Goal: Task Accomplishment & Management: Manage account settings

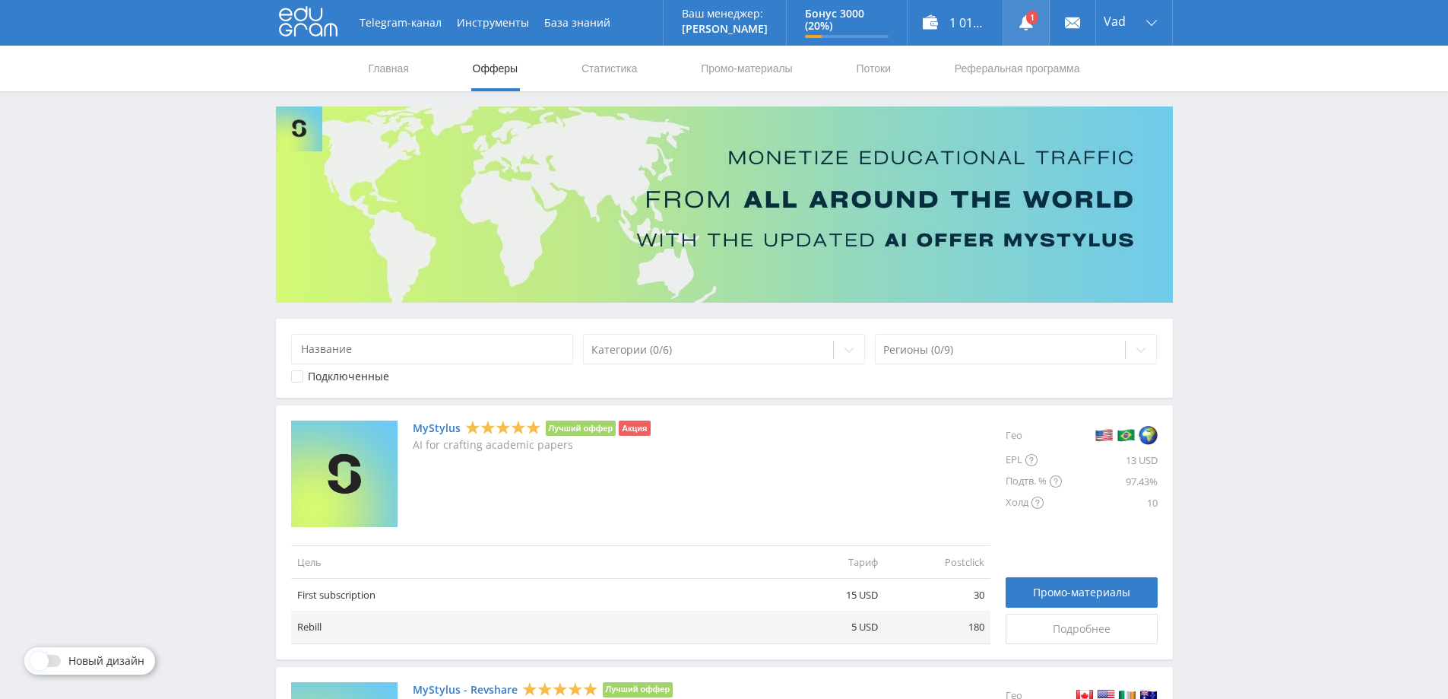
click at [1026, 18] on link at bounding box center [1026, 23] width 46 height 46
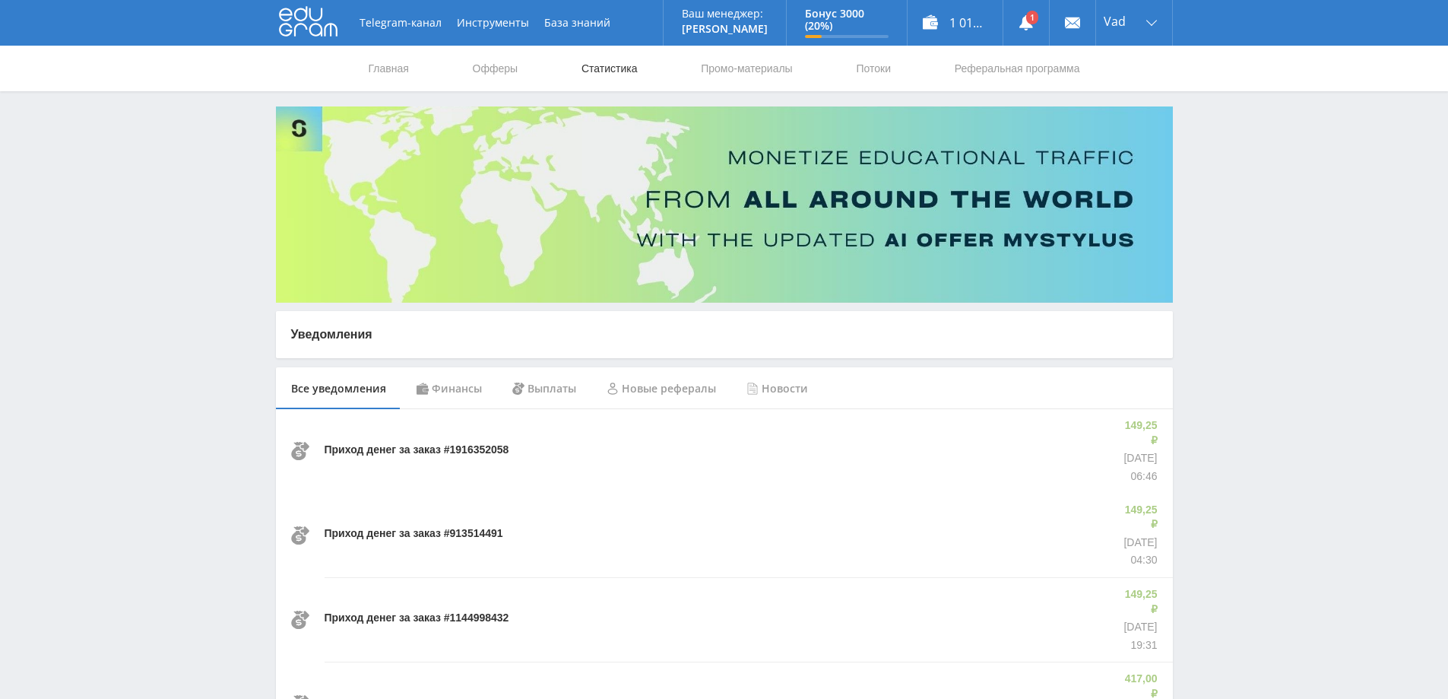
click at [604, 63] on link "Статистика" at bounding box center [609, 69] width 59 height 46
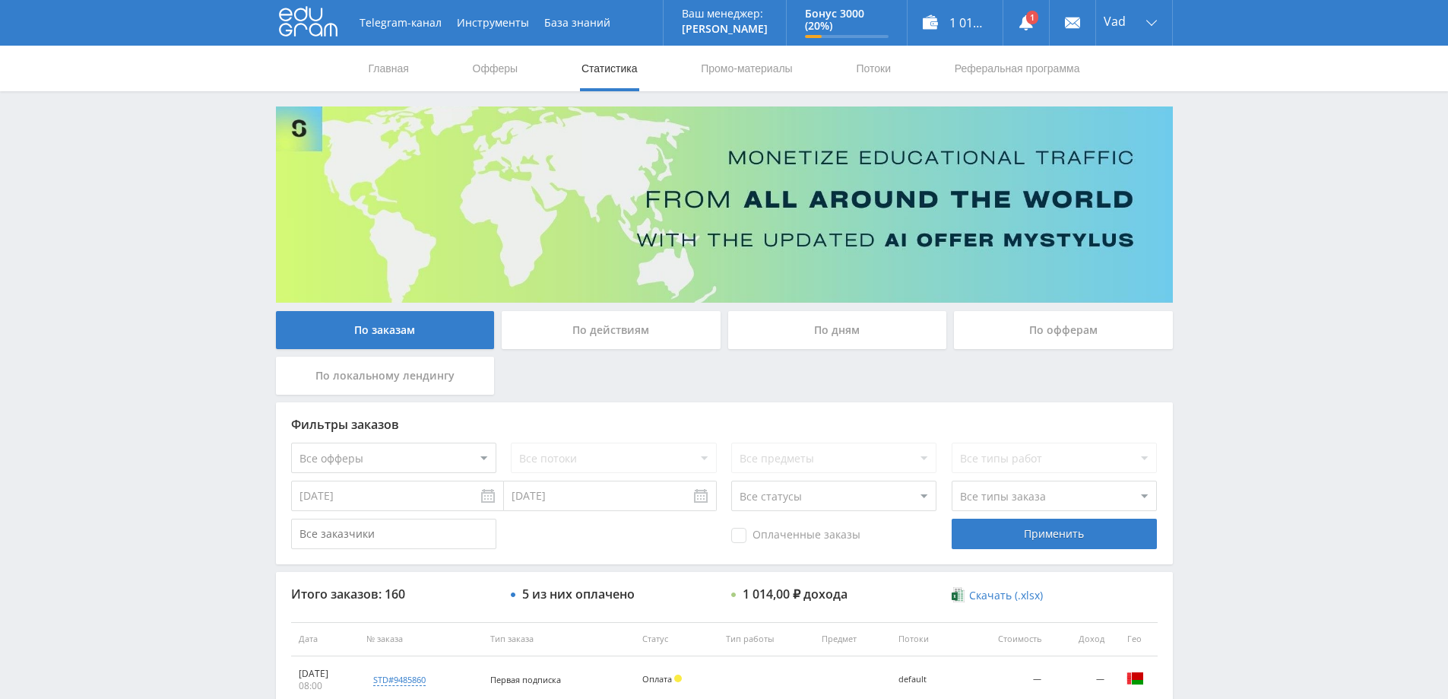
click at [827, 333] on div "По дням" at bounding box center [837, 330] width 219 height 38
click at [0, 0] on input "По дням" at bounding box center [0, 0] width 0 height 0
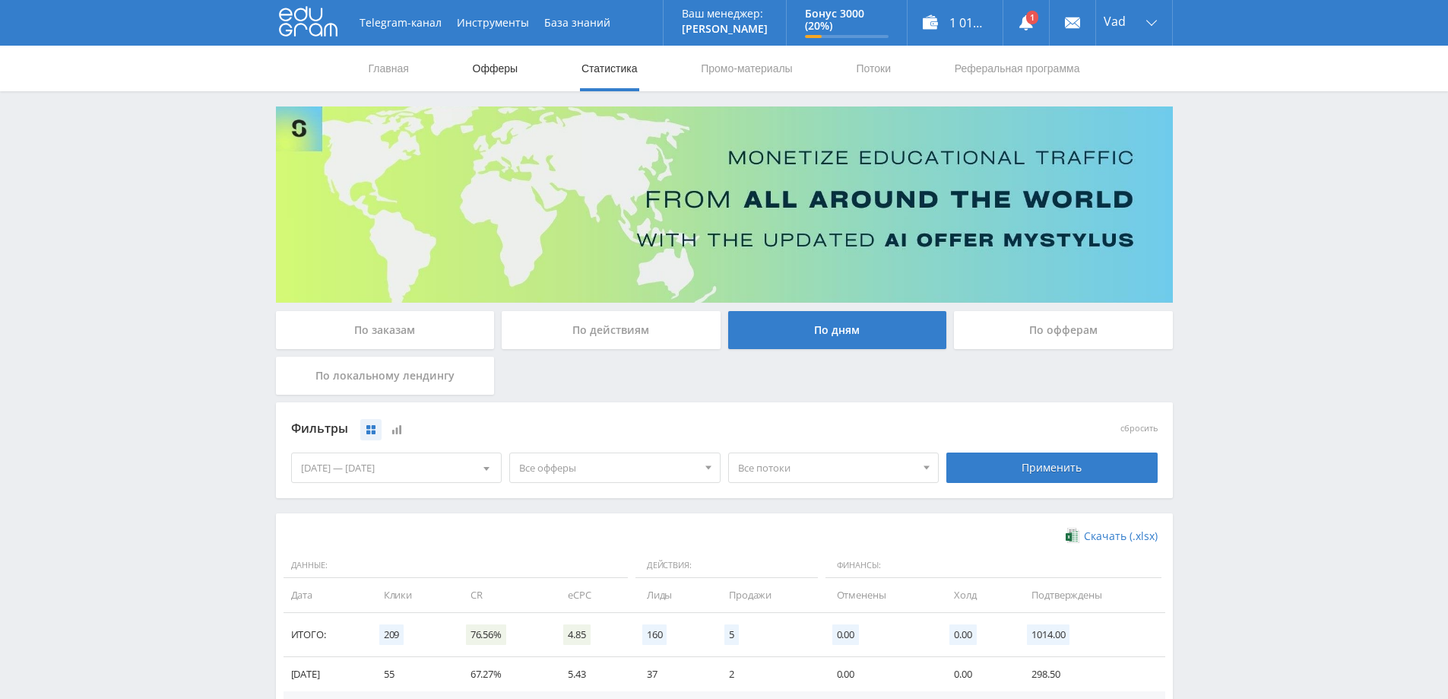
click at [472, 75] on link "Офферы" at bounding box center [495, 69] width 49 height 46
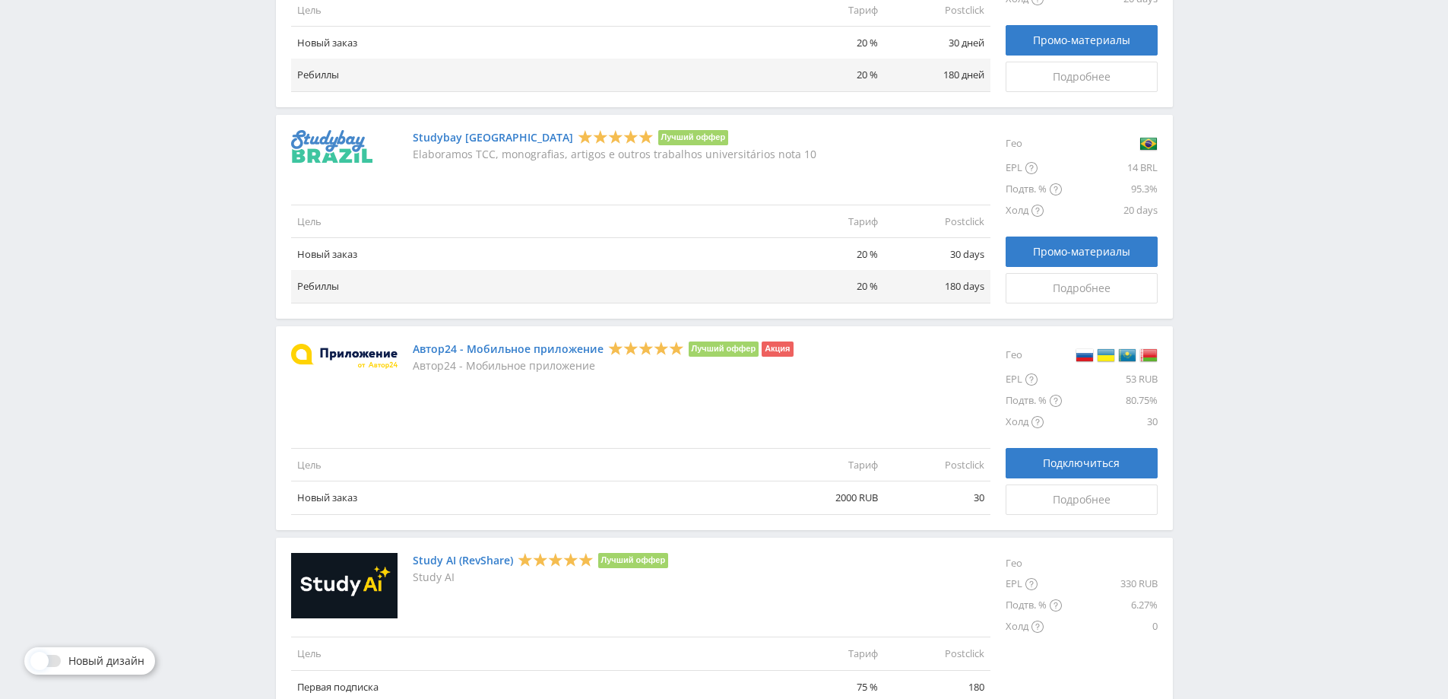
scroll to position [1658, 0]
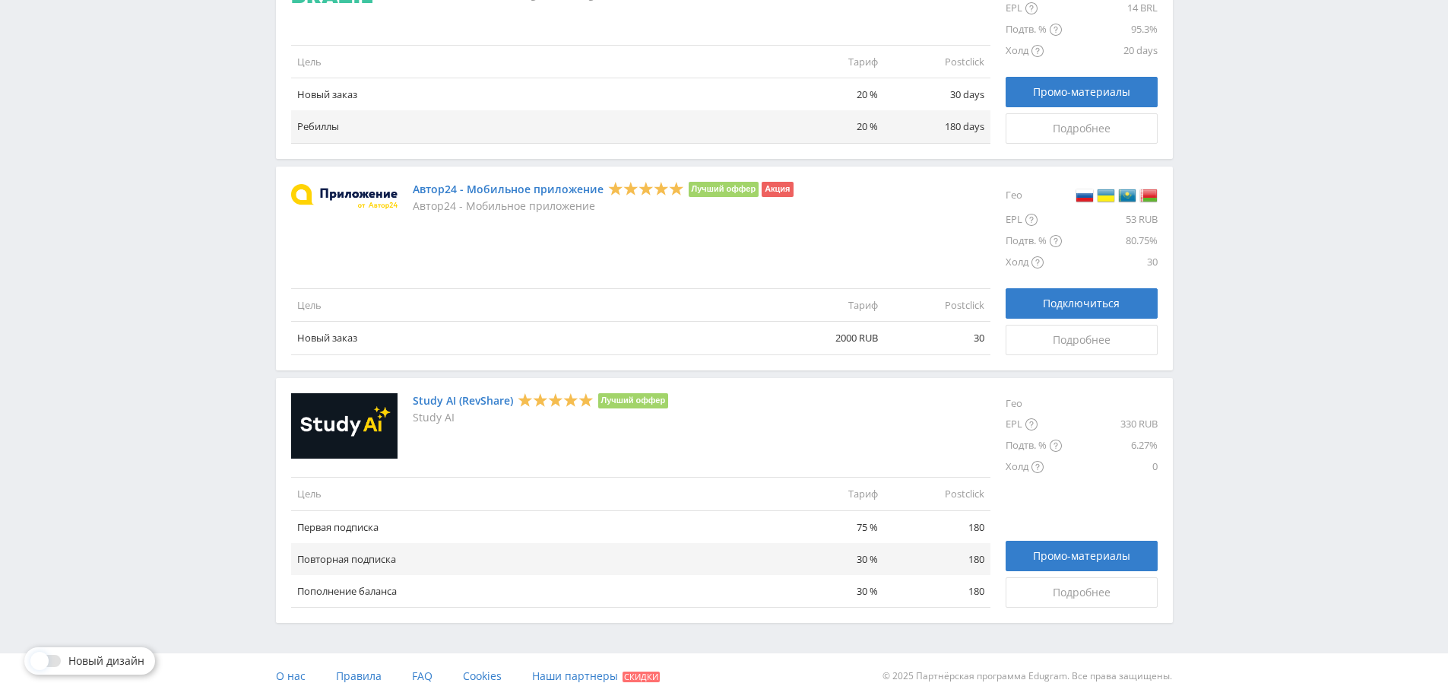
click at [493, 189] on link "Автор24 - Мобильное приложение" at bounding box center [508, 189] width 191 height 12
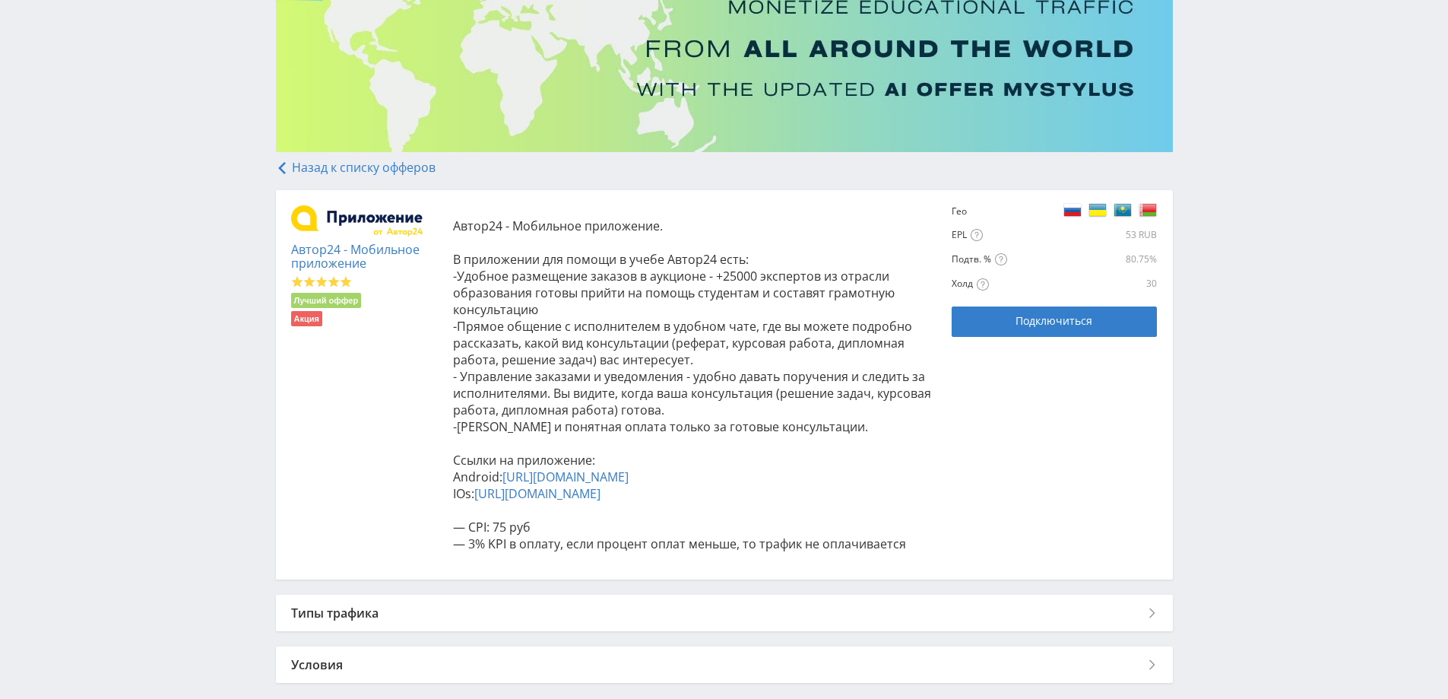
scroll to position [152, 0]
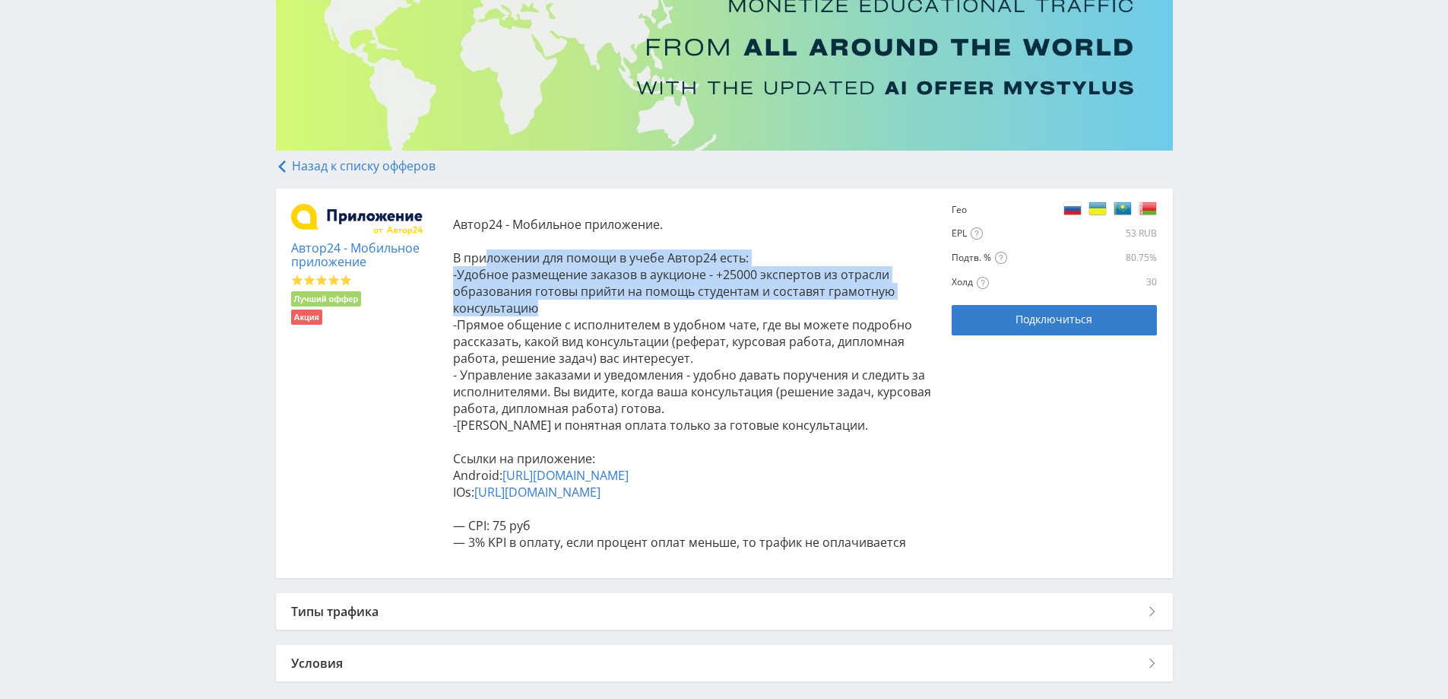
drag, startPoint x: 495, startPoint y: 251, endPoint x: 536, endPoint y: 308, distance: 70.3
click at [536, 308] on p "Автор24 - Мобильное приложение. В приложении для помощи в учебе Автор24 есть: -…" at bounding box center [695, 383] width 484 height 334
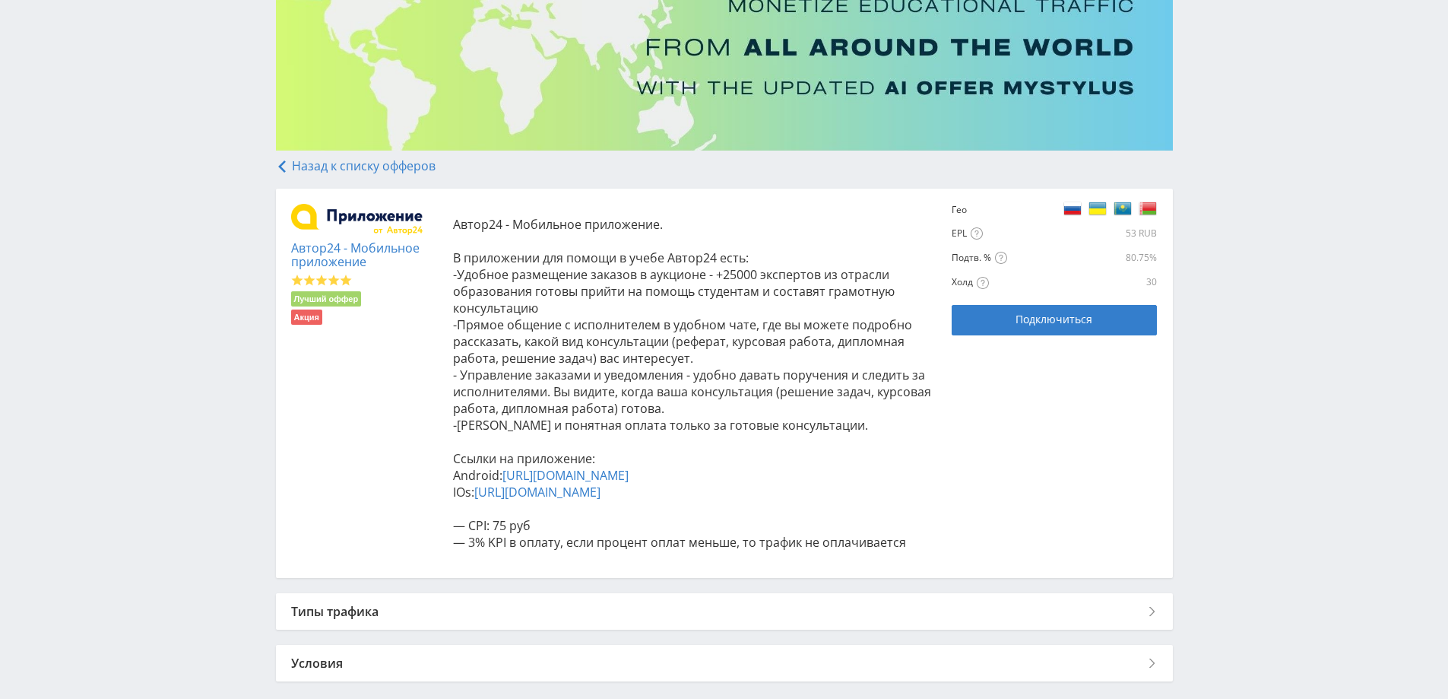
click at [523, 327] on span "-Прямое общение с исполнителем в удобном чате, где вы можете подробно рассказат…" at bounding box center [682, 341] width 459 height 50
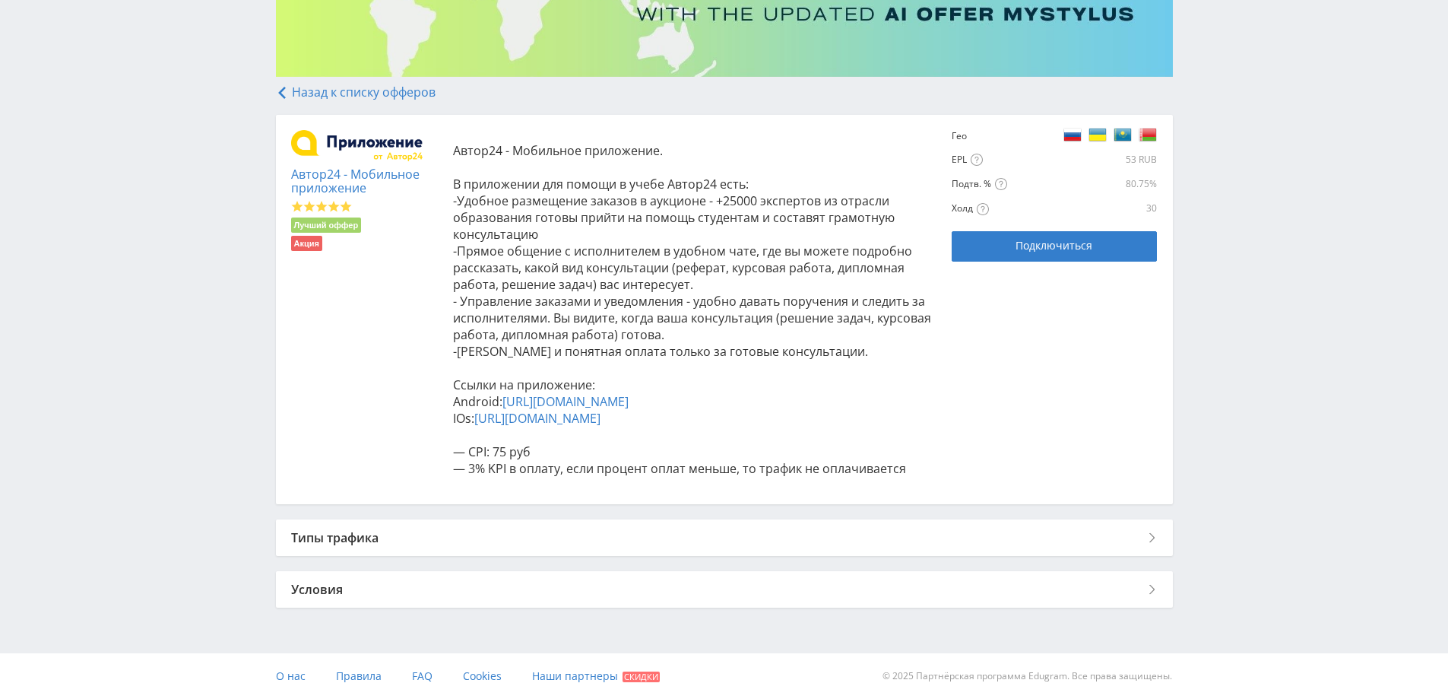
scroll to position [242, 0]
click at [436, 532] on div "Типы трафика" at bounding box center [724, 537] width 897 height 36
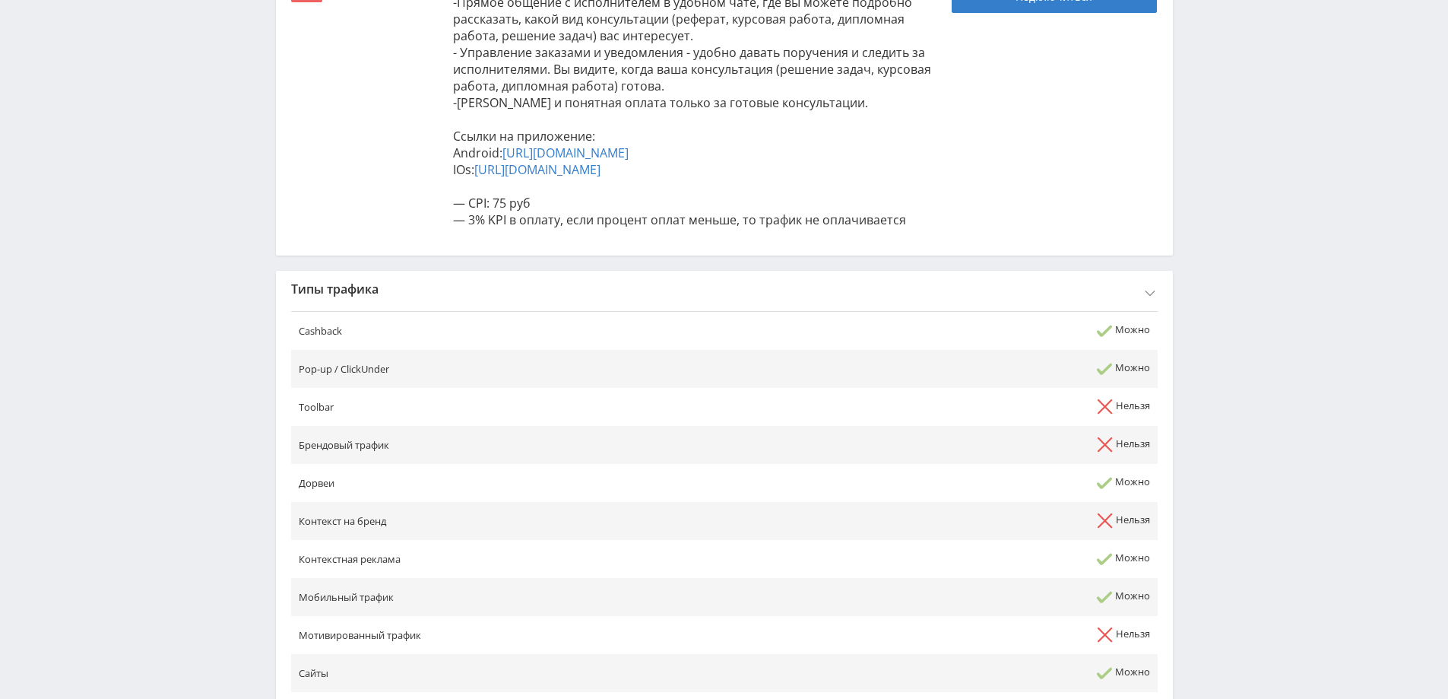
scroll to position [547, 0]
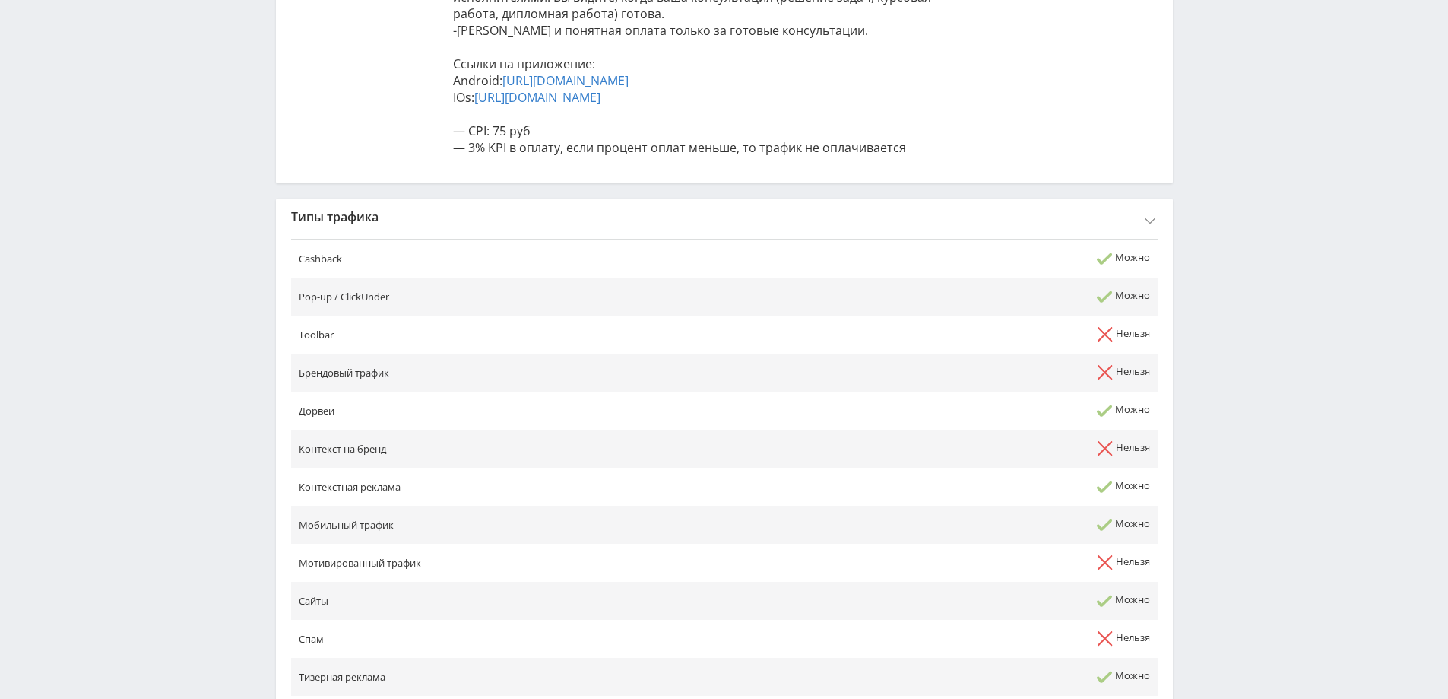
click at [421, 235] on div "Типы трафика" at bounding box center [724, 216] width 897 height 36
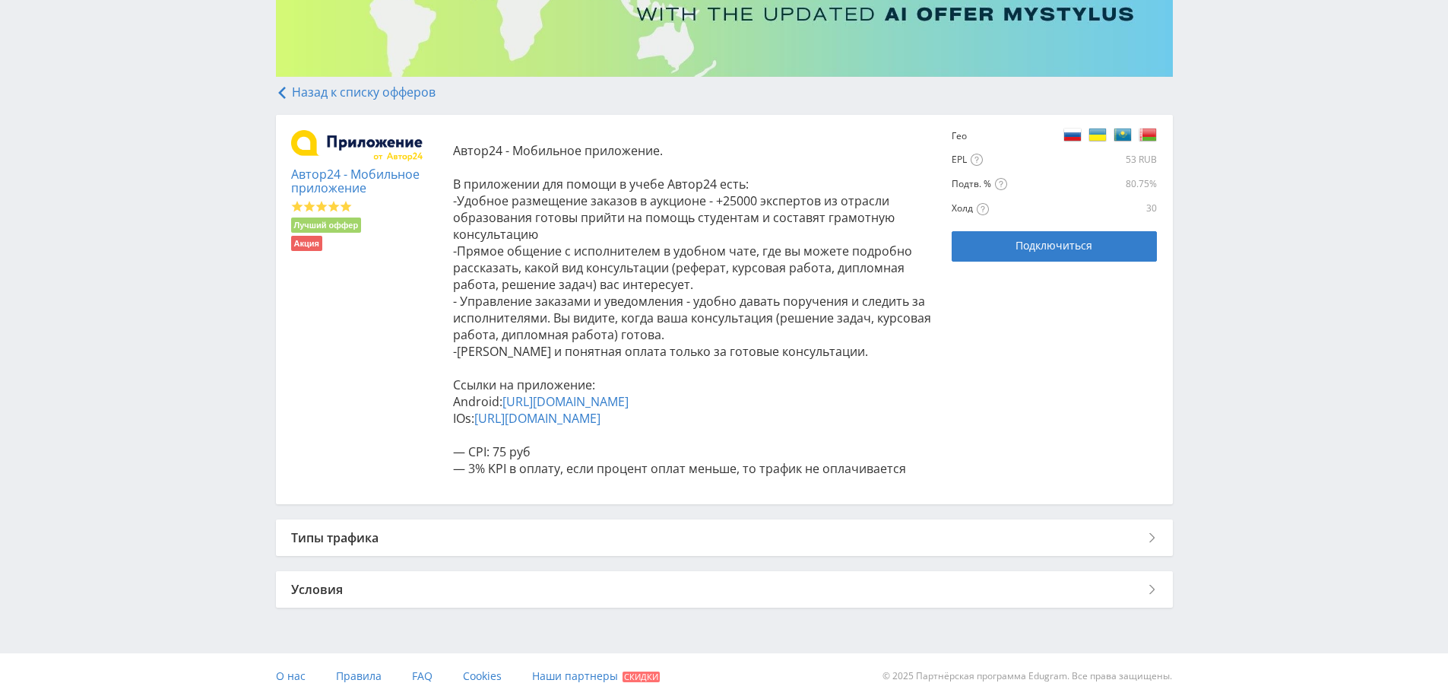
scroll to position [242, 0]
click at [347, 588] on div "Условия" at bounding box center [724, 589] width 897 height 36
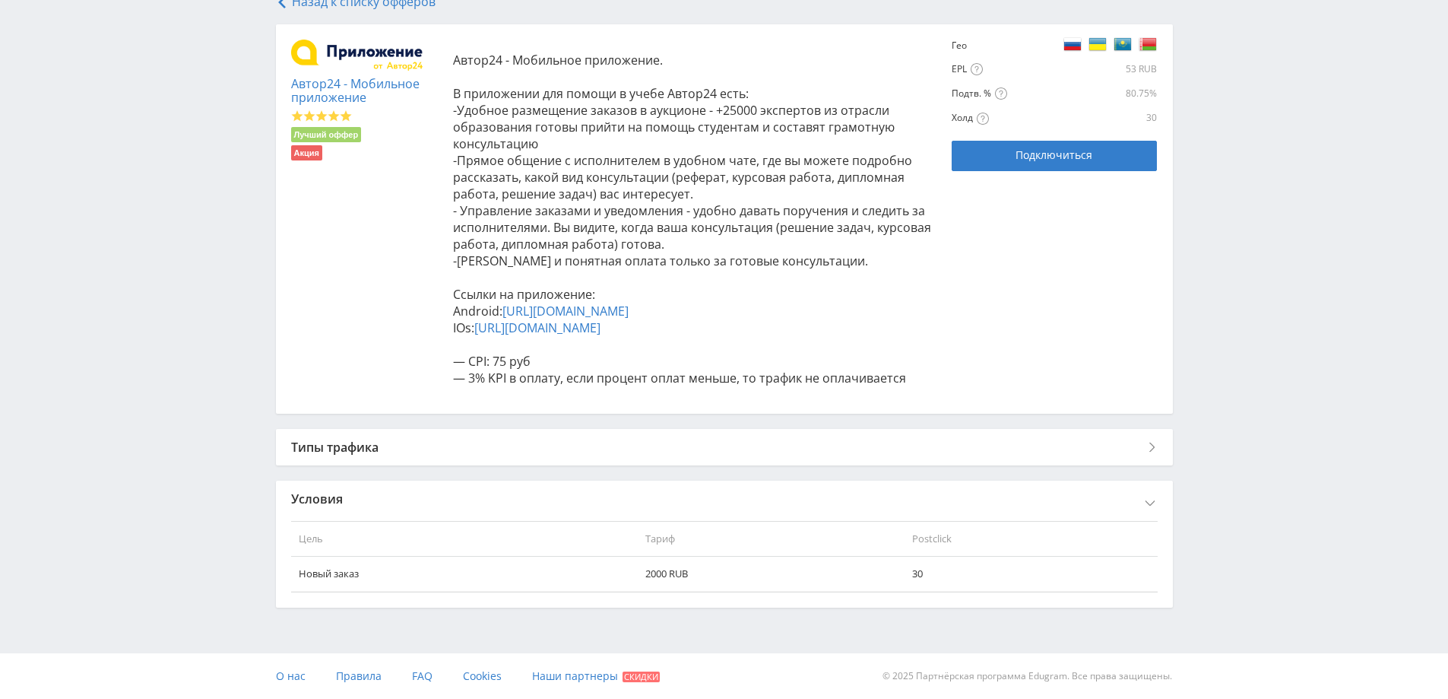
scroll to position [333, 0]
click at [382, 468] on div "Назад к списку офферов Автор24 - Мобильное приложение Лучший оффер Акция Автор2…" at bounding box center [724, 305] width 897 height 620
click at [353, 504] on div "Условия" at bounding box center [724, 498] width 897 height 36
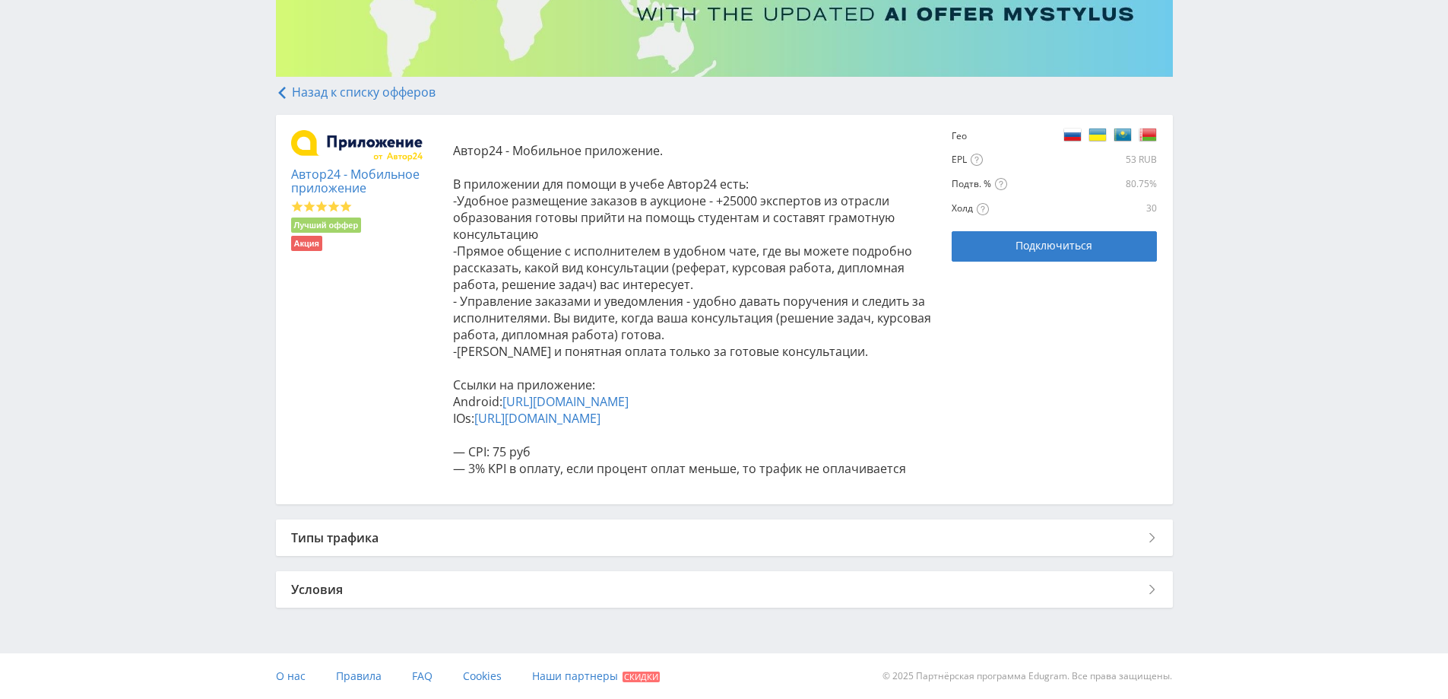
click at [353, 571] on div "Условия" at bounding box center [724, 589] width 897 height 36
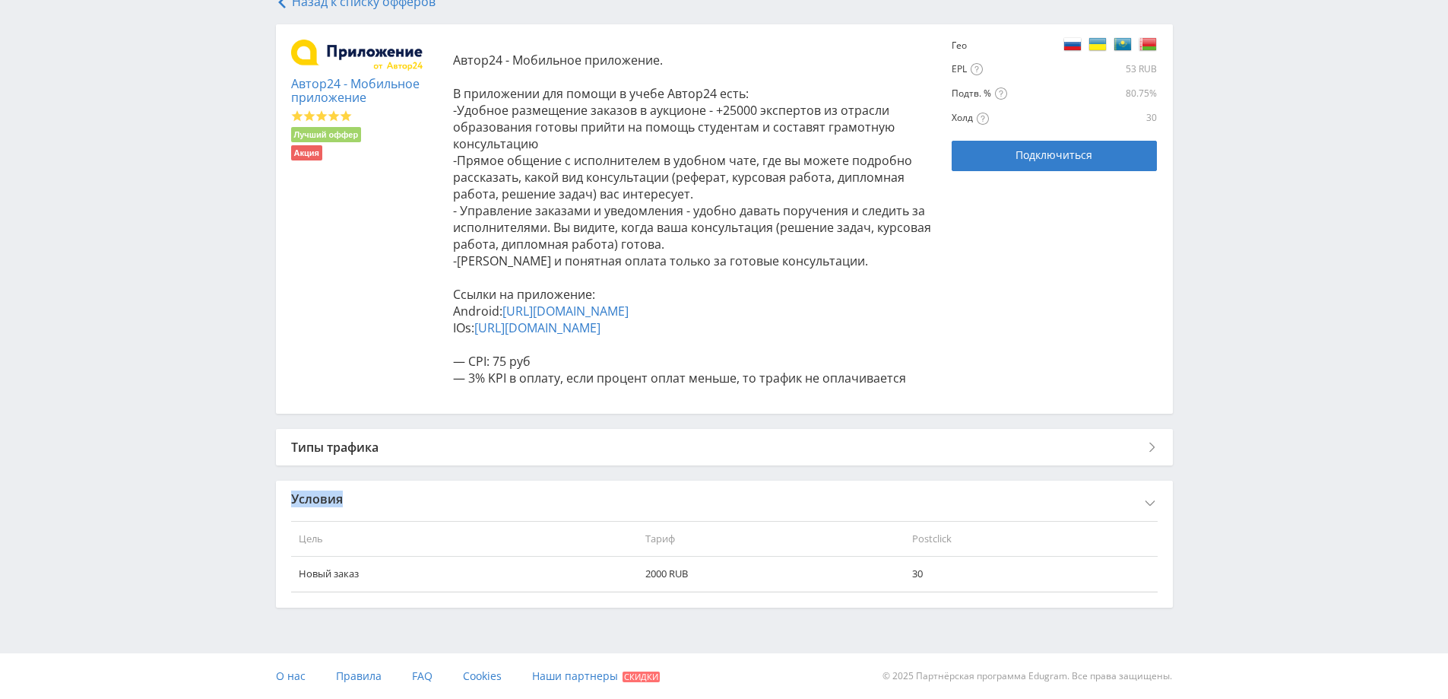
click at [353, 504] on div "Условия" at bounding box center [724, 498] width 897 height 36
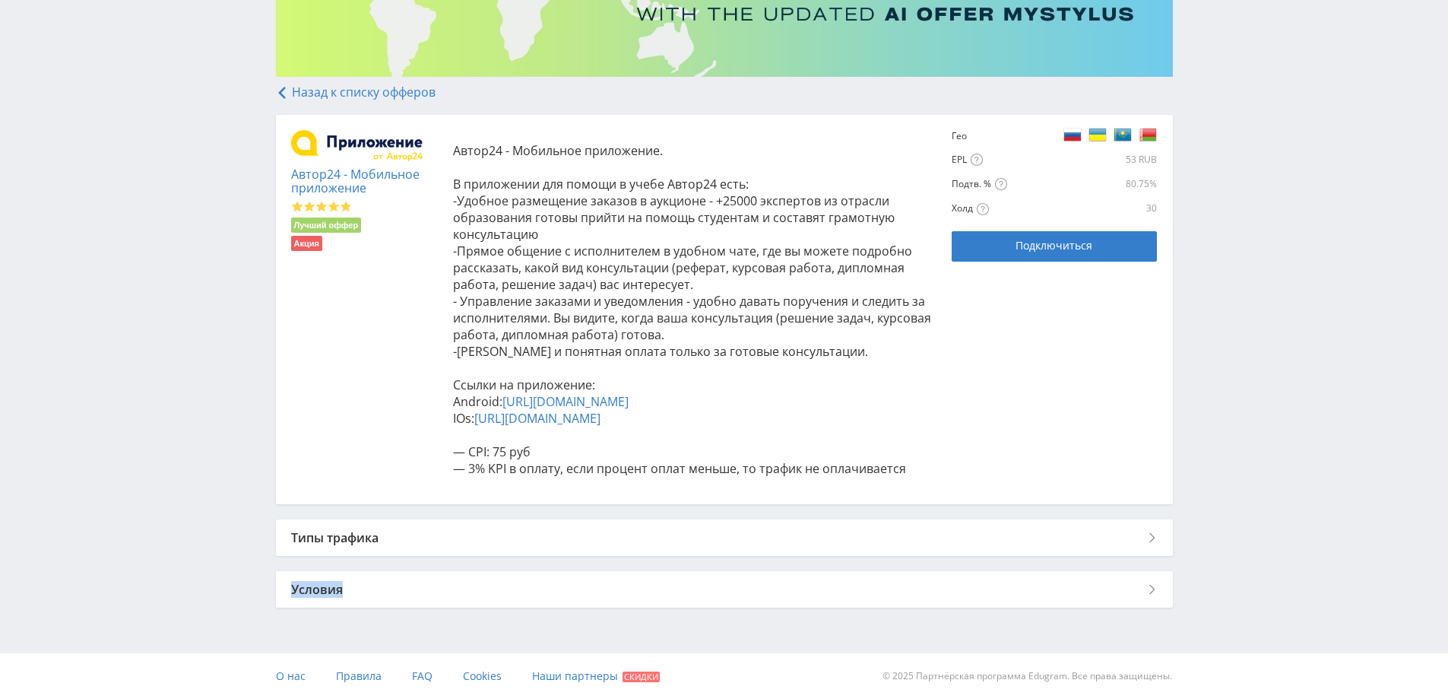
scroll to position [242, 0]
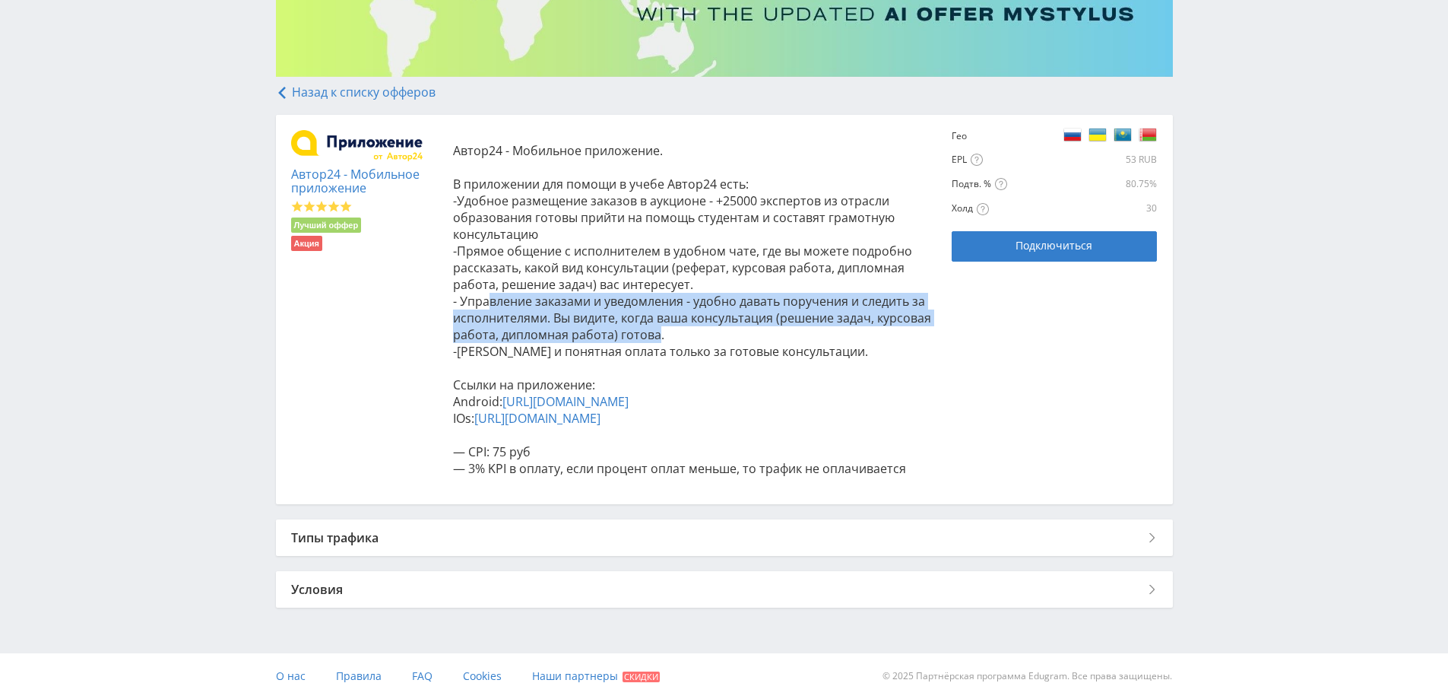
drag, startPoint x: 487, startPoint y: 281, endPoint x: 656, endPoint y: 319, distance: 173.7
click at [656, 319] on span "- Управление заказами и уведомления - удобно давать поручения и следить за испо…" at bounding box center [692, 318] width 478 height 50
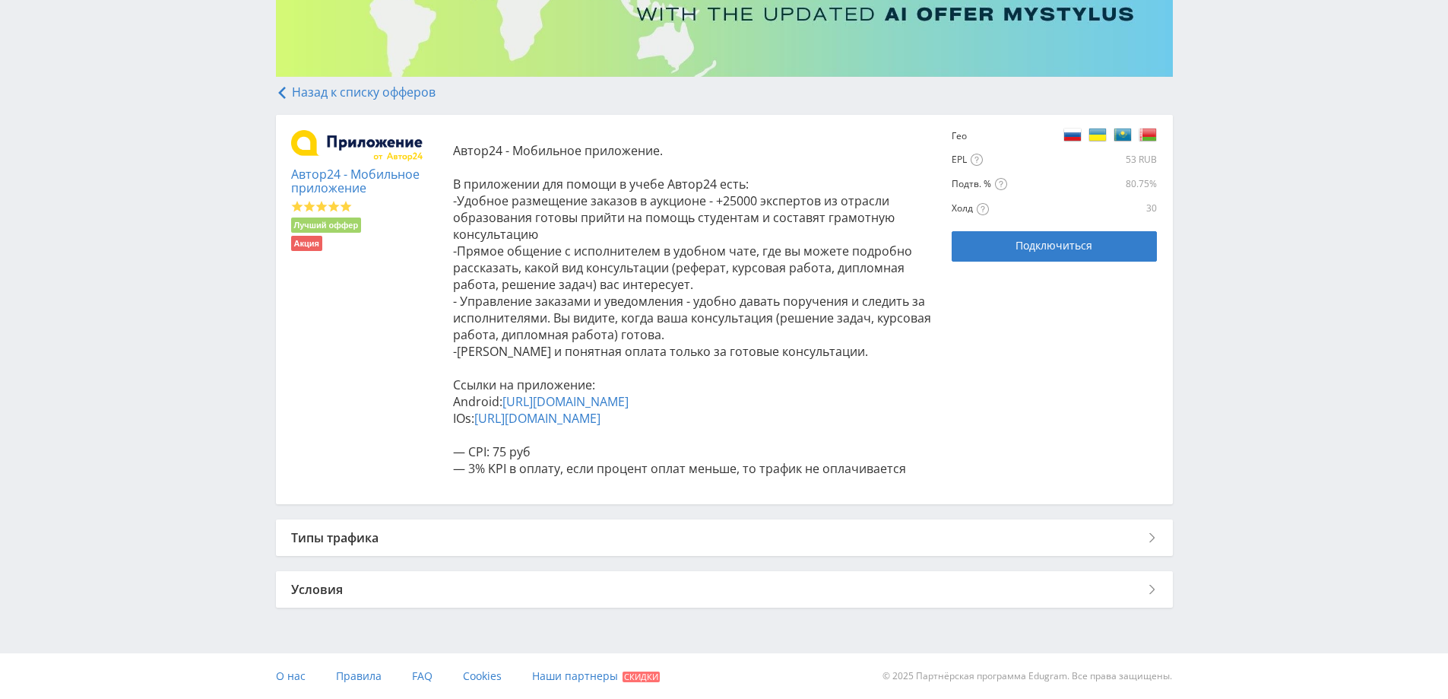
click at [686, 319] on p "Автор24 - Мобильное приложение. В приложении для помощи в учебе Автор24 есть: -…" at bounding box center [695, 309] width 484 height 334
click at [334, 84] on link "Назад к списку офферов" at bounding box center [356, 92] width 160 height 17
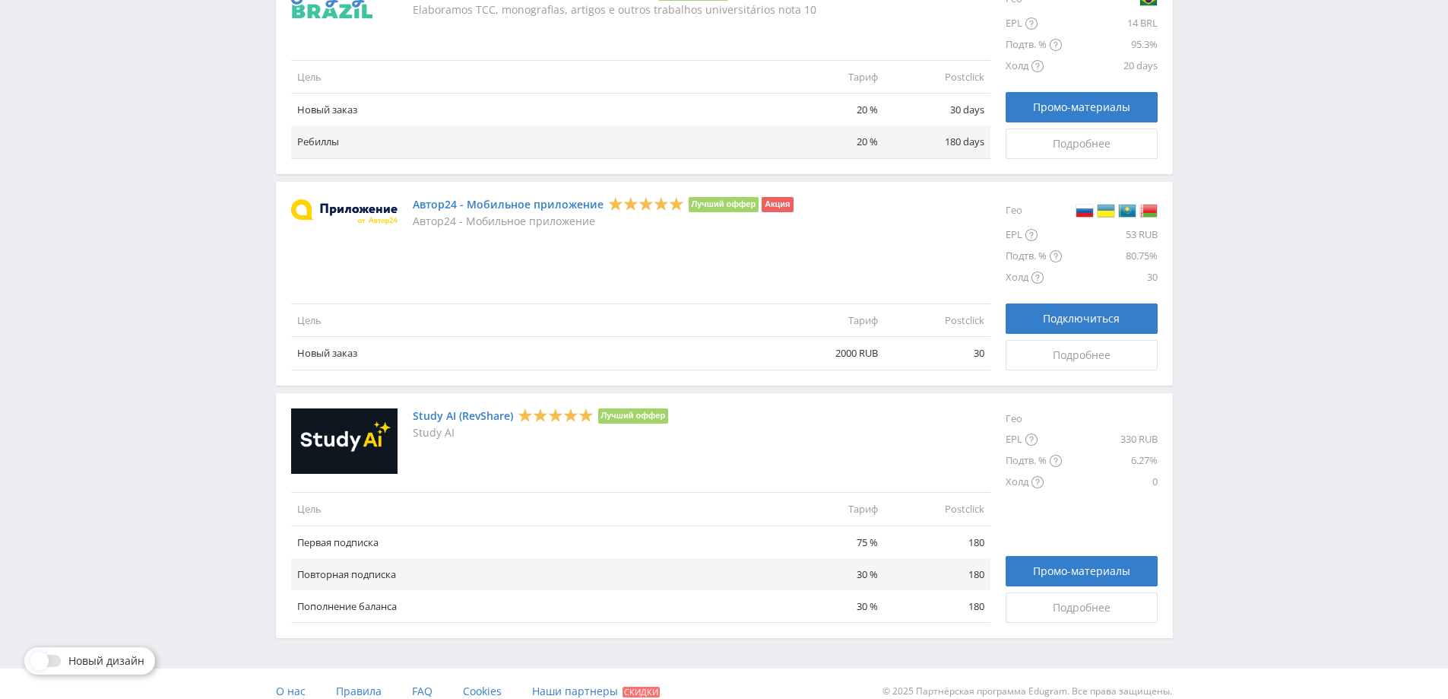
scroll to position [1658, 0]
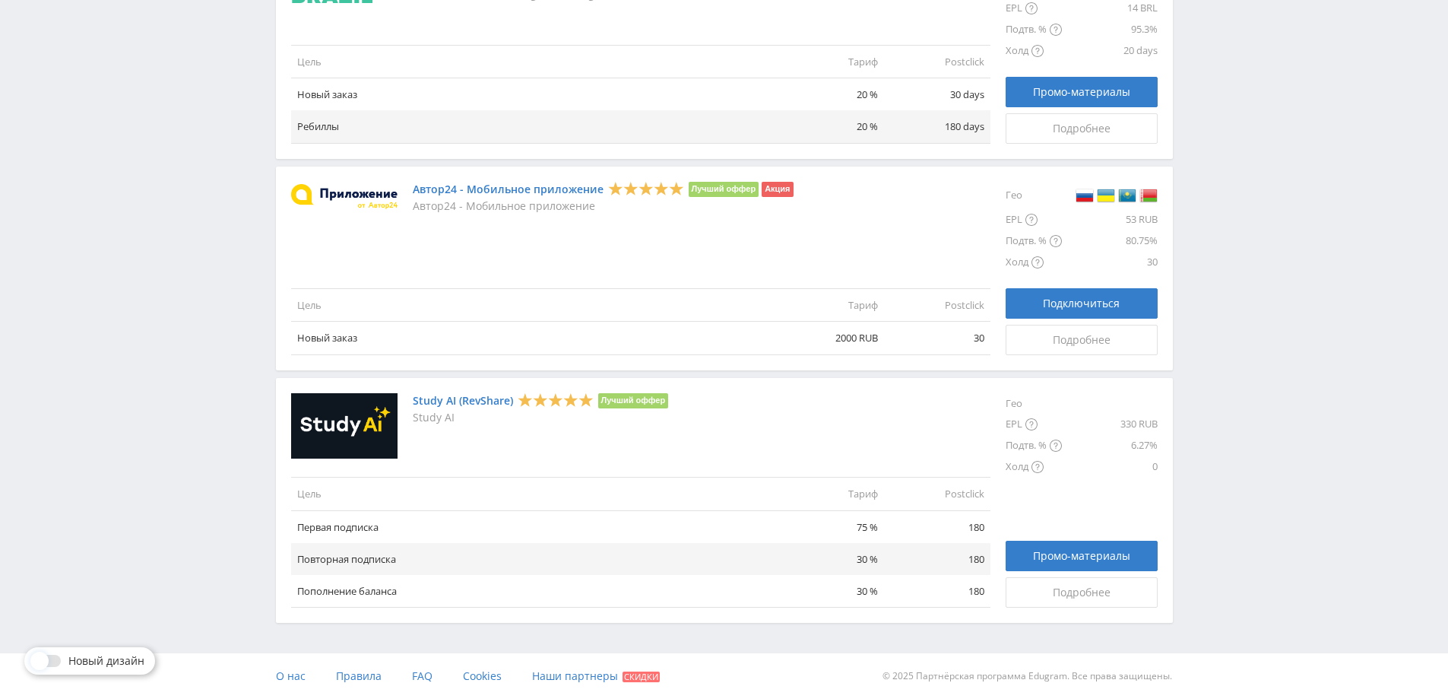
click at [547, 195] on link "Автор24 - Мобильное приложение" at bounding box center [508, 189] width 191 height 12
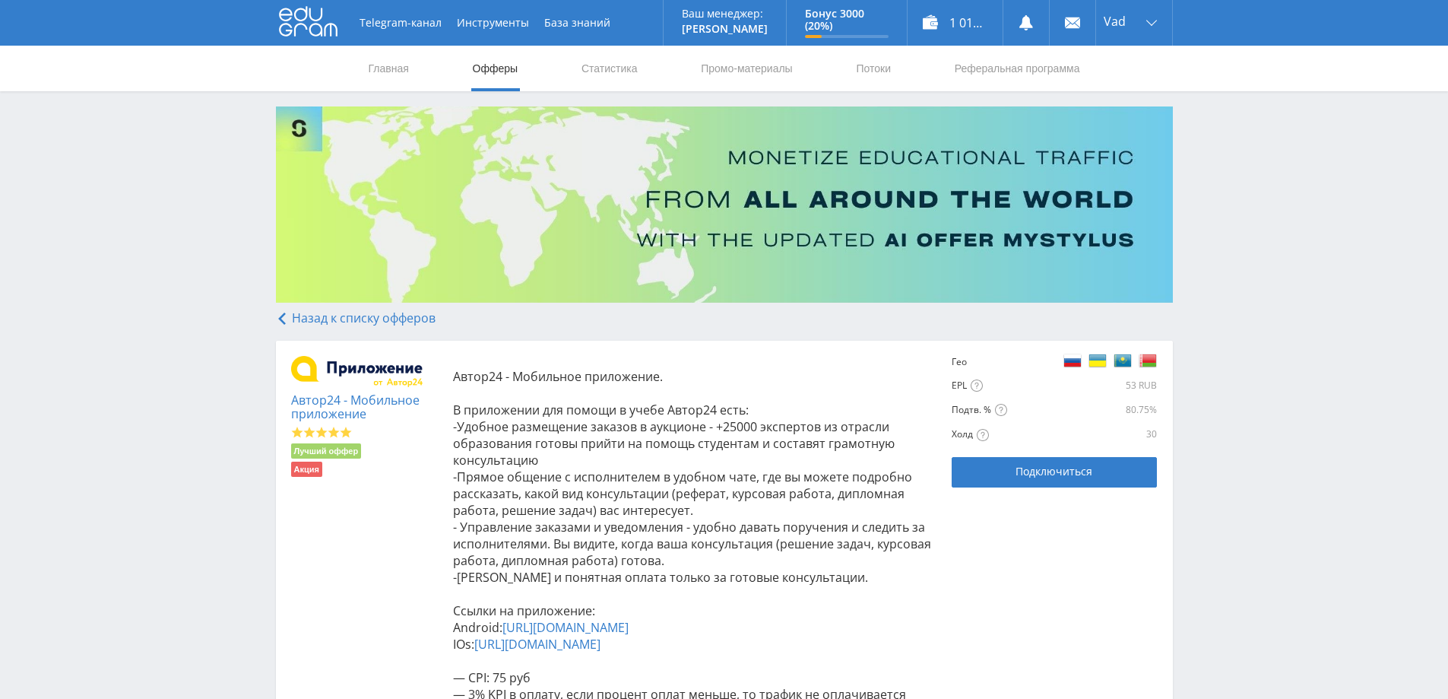
click at [550, 629] on link "https://play.google.com/store/apps/details?id=com.idevspro.author.customers&hl=…" at bounding box center [565, 627] width 126 height 17
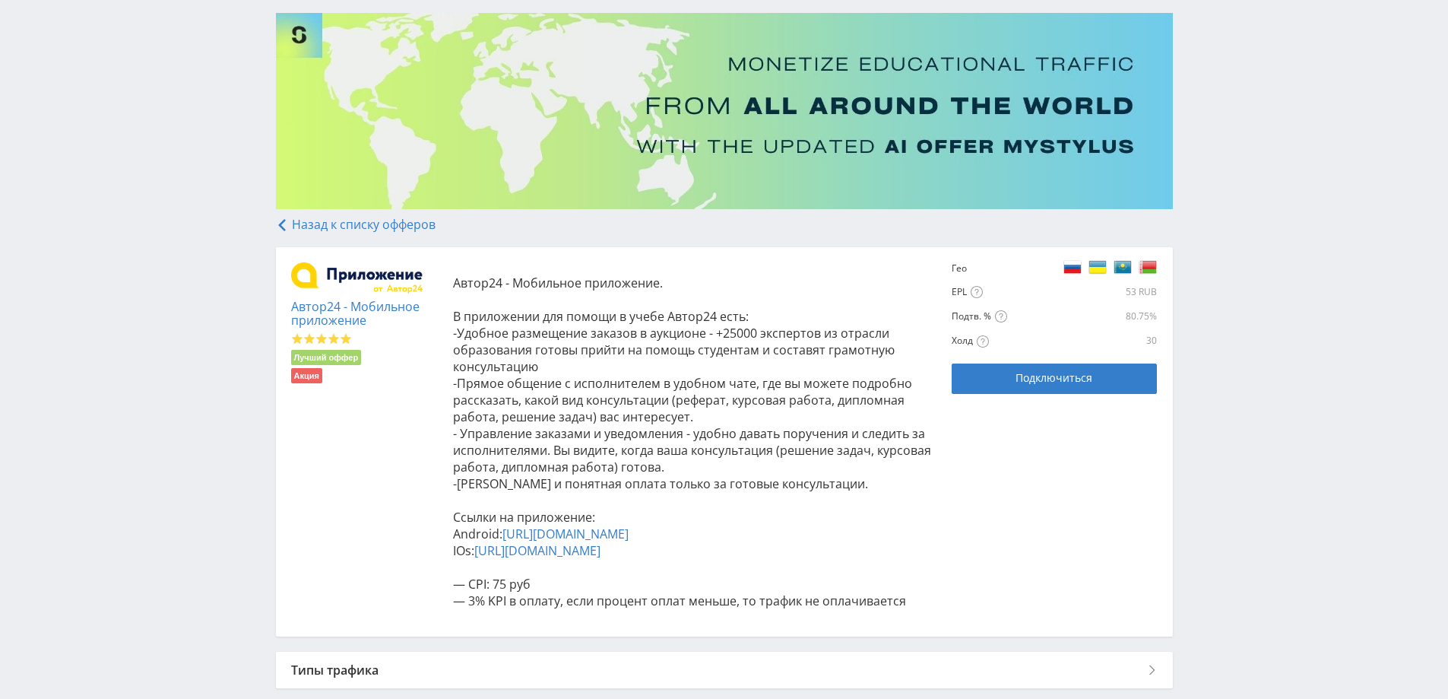
scroll to position [242, 0]
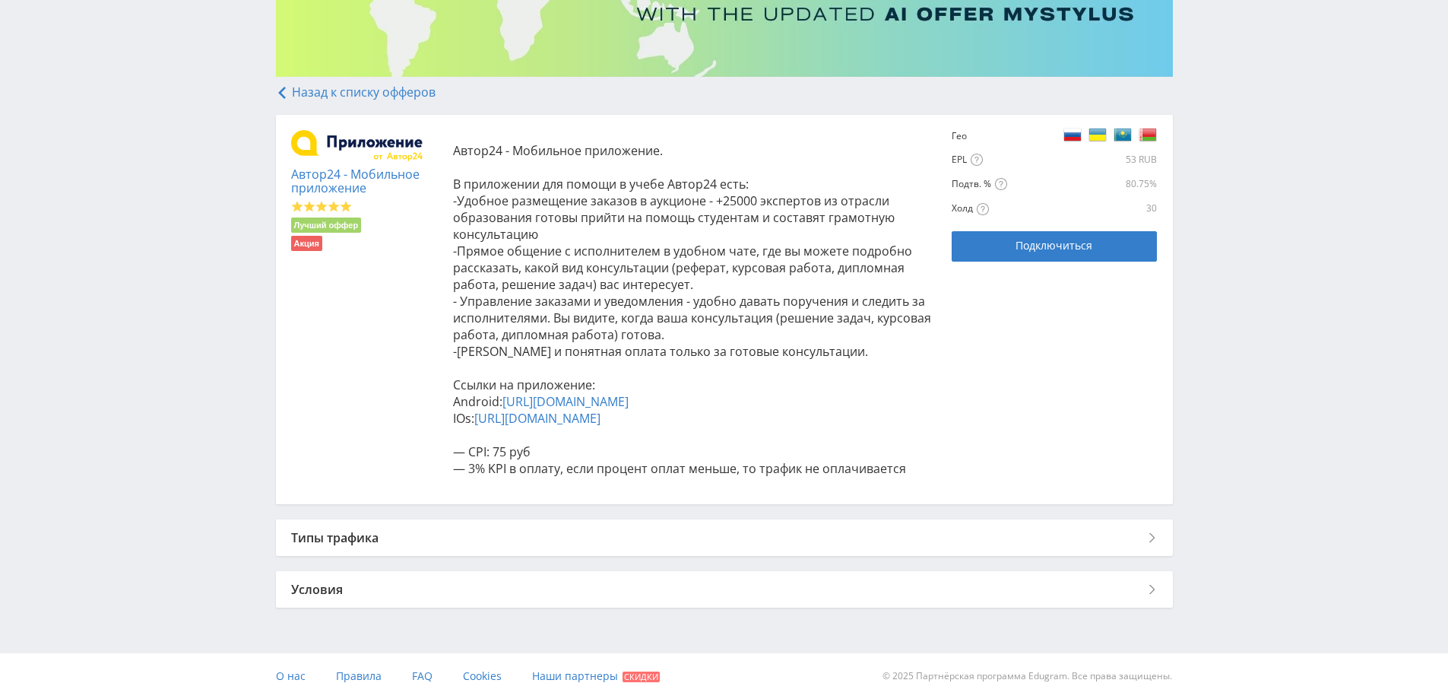
click at [395, 534] on div "Типы трафика" at bounding box center [724, 537] width 897 height 36
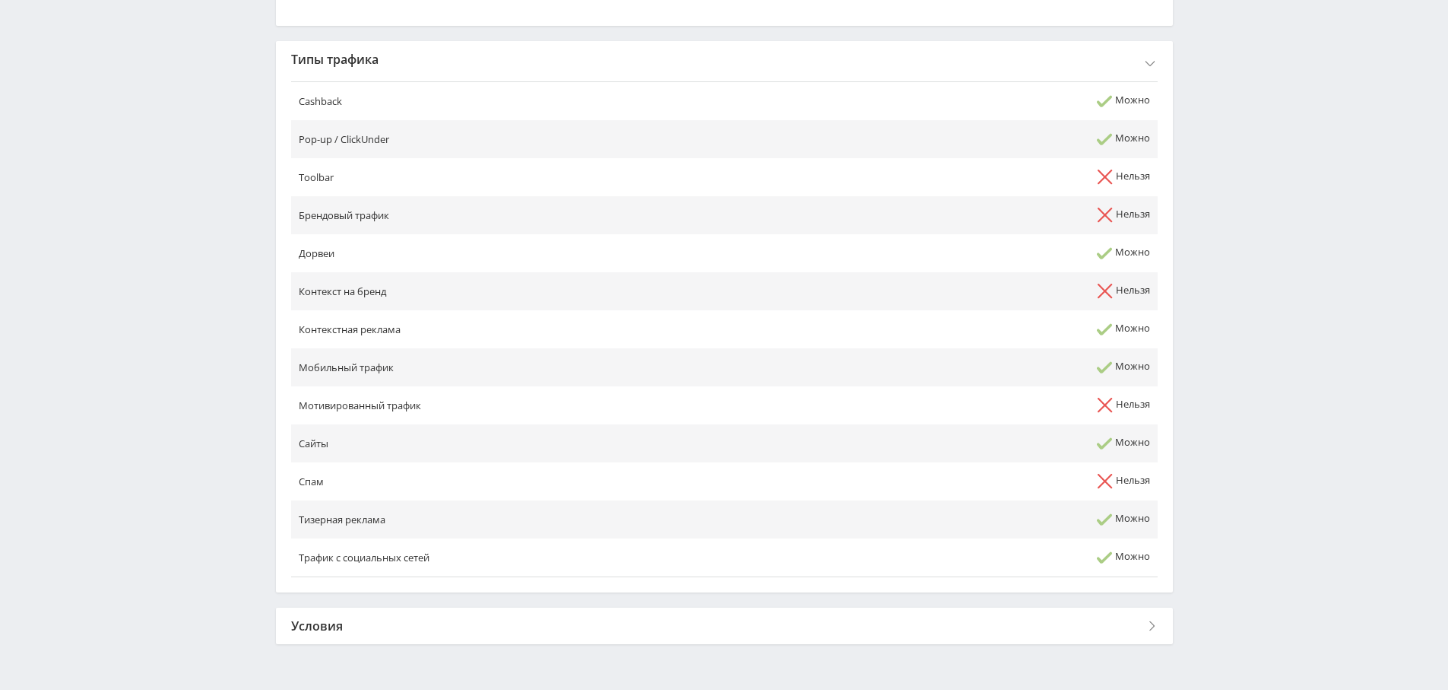
scroll to position [757, 0]
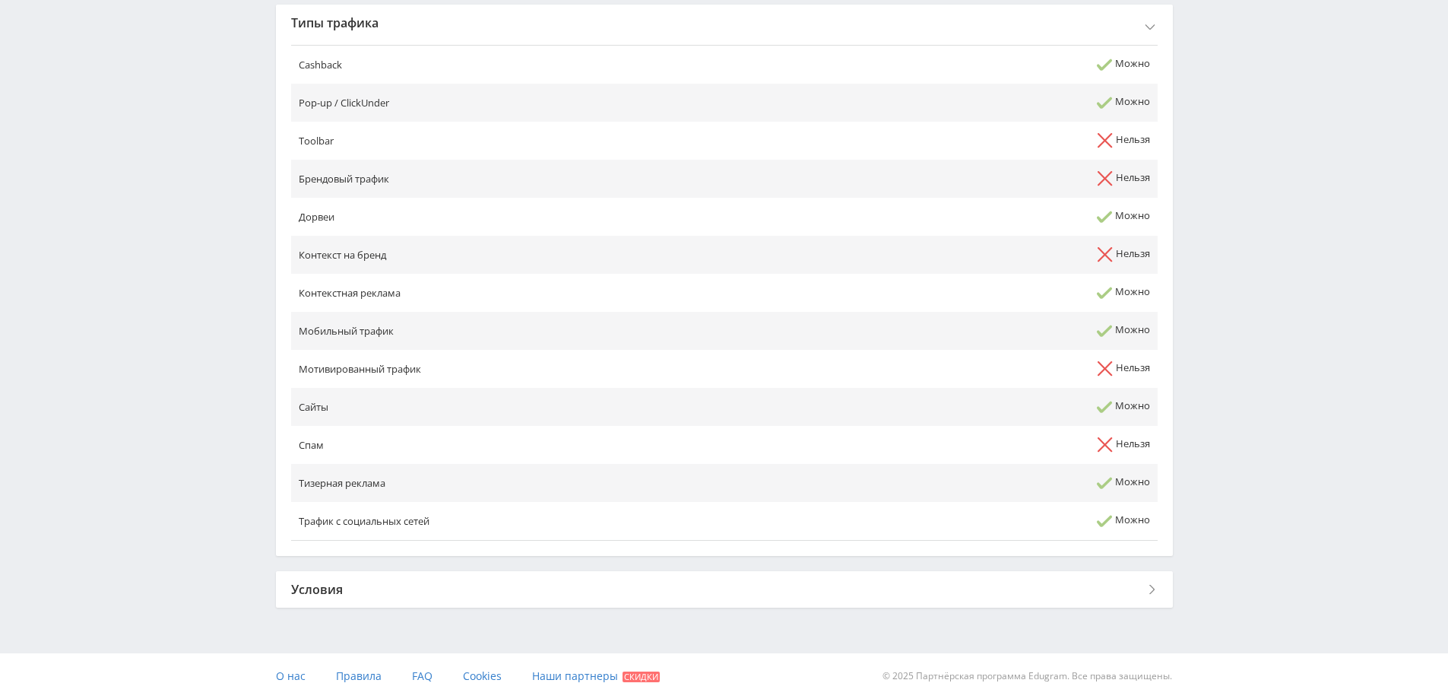
click at [359, 588] on div "Условия" at bounding box center [724, 589] width 897 height 36
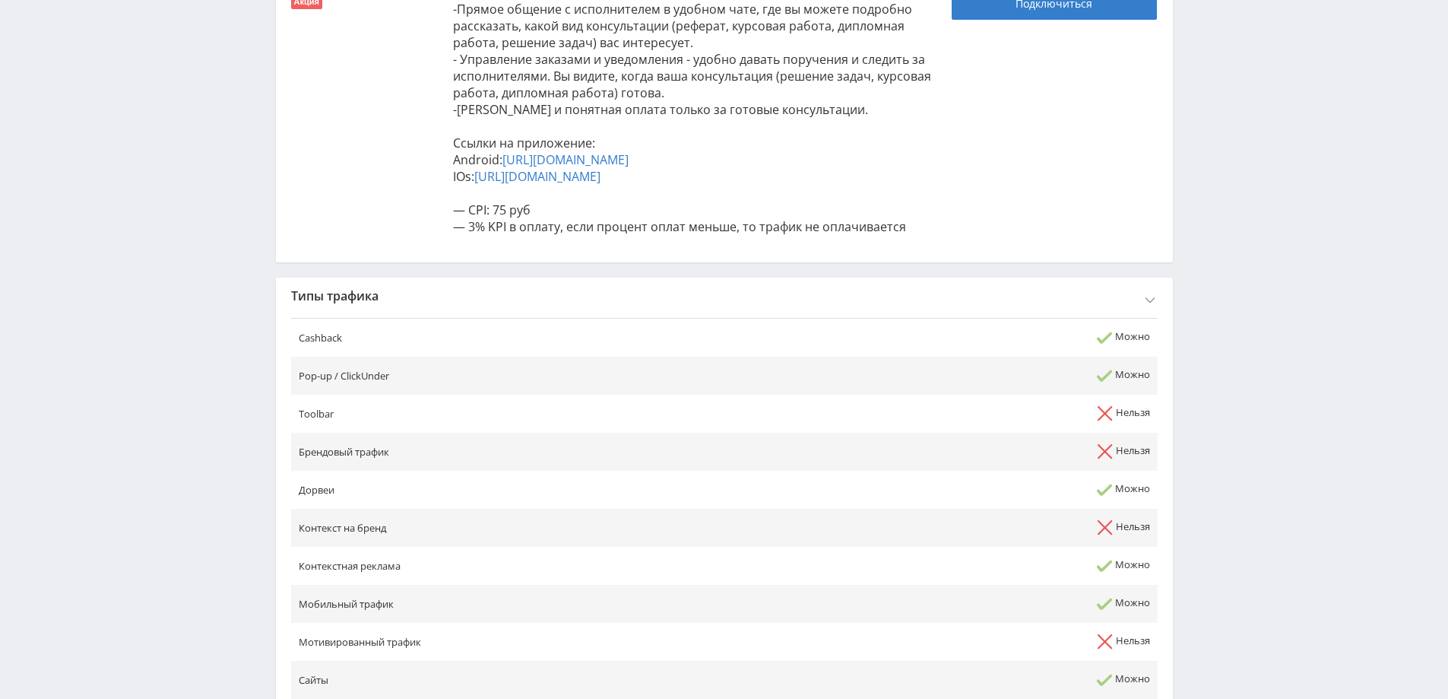
scroll to position [0, 0]
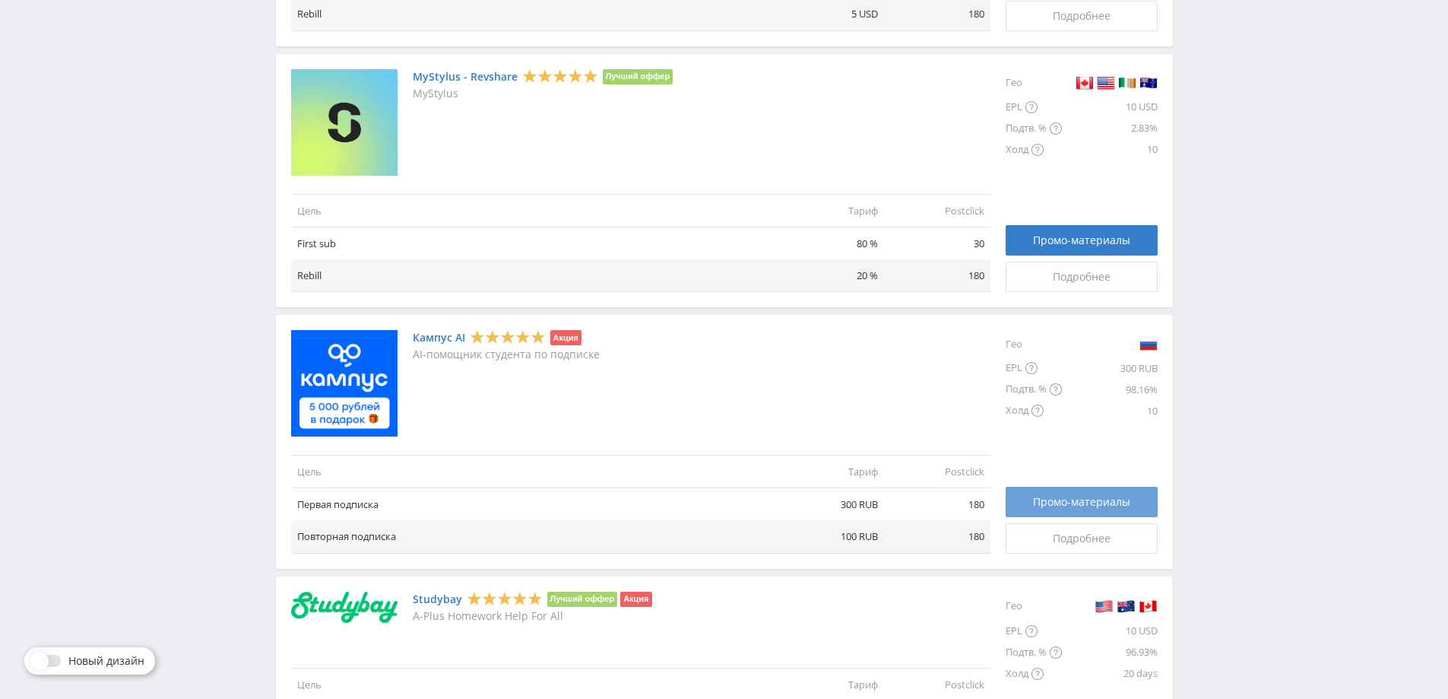
scroll to position [594, 0]
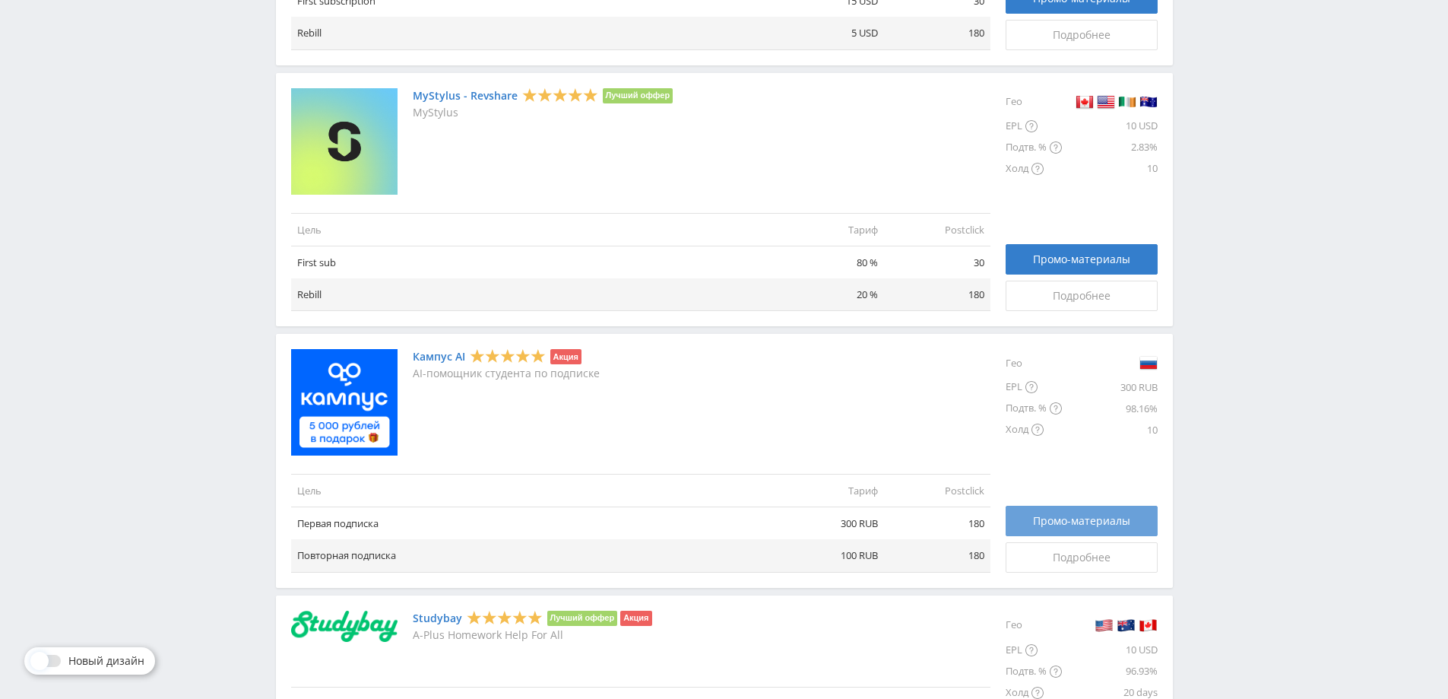
click at [1073, 522] on span "Промо-материалы" at bounding box center [1081, 521] width 97 height 12
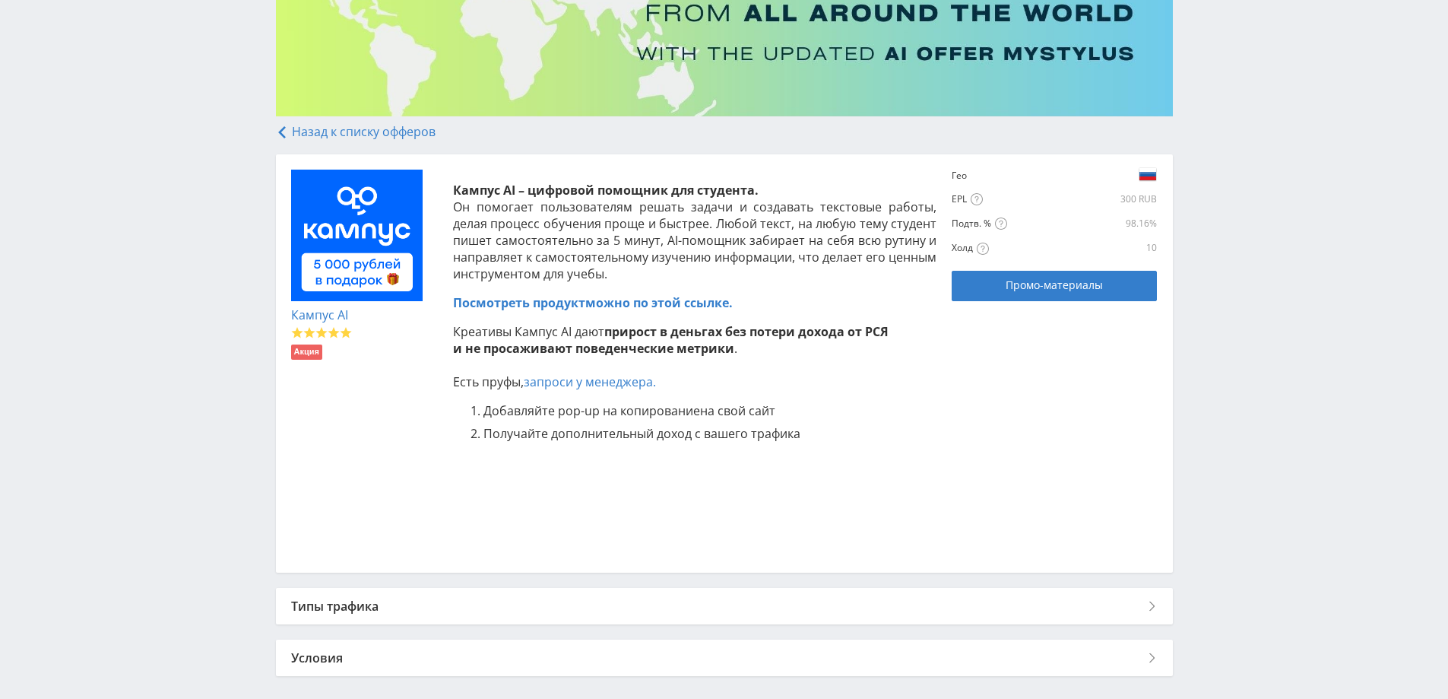
scroll to position [255, 0]
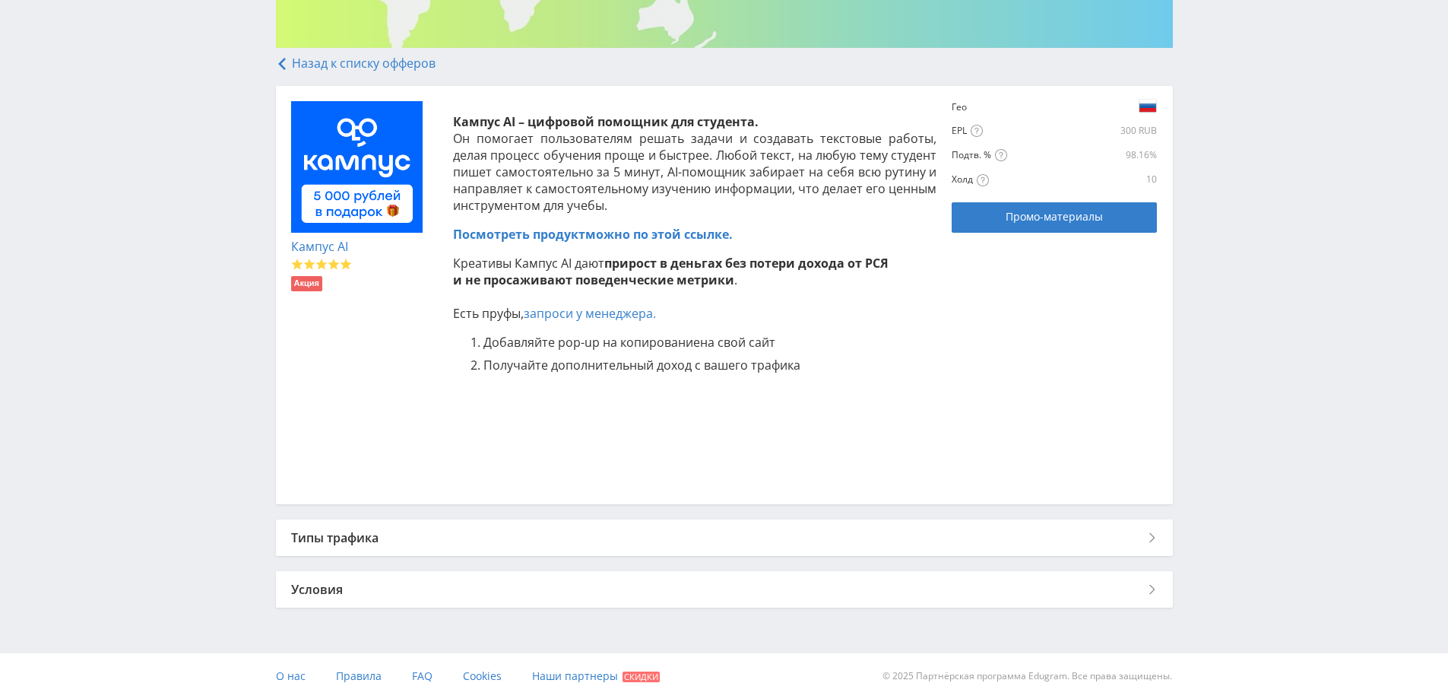
click at [537, 232] on span "Посмотреть продукт" at bounding box center [519, 234] width 132 height 17
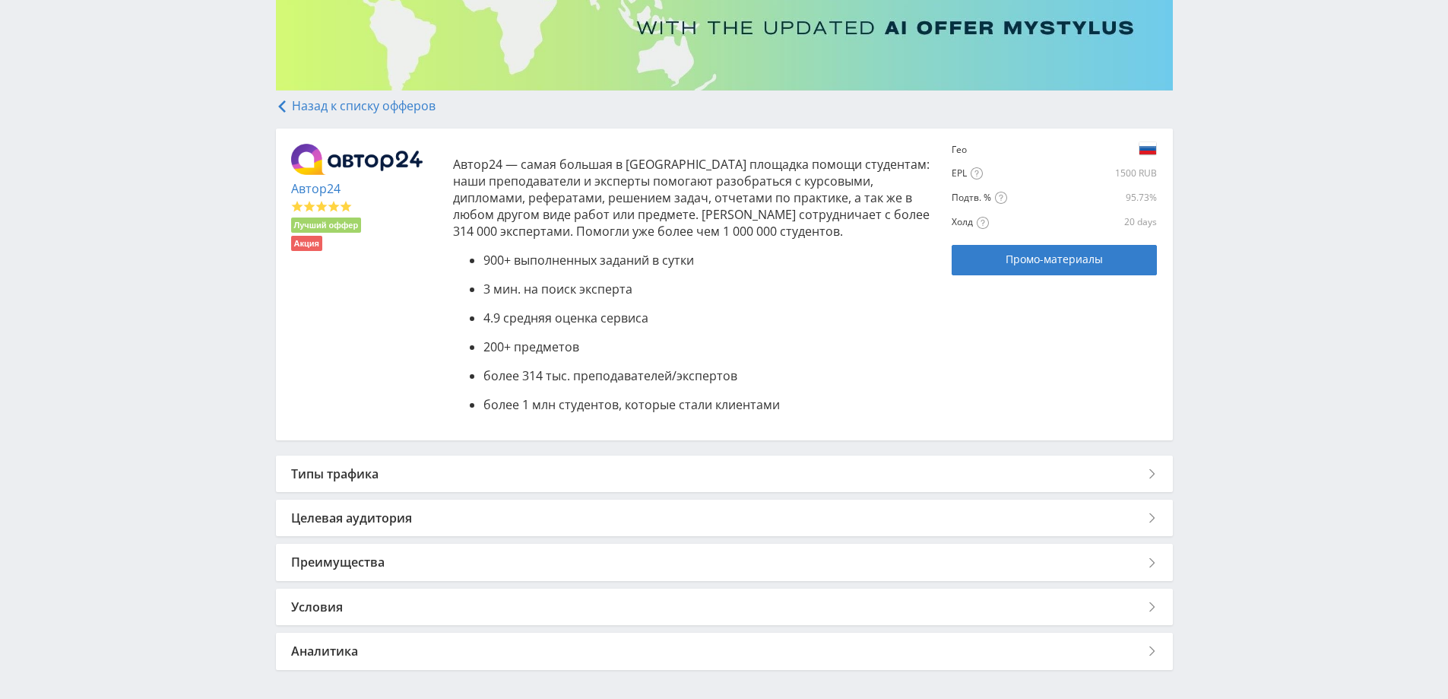
scroll to position [267, 0]
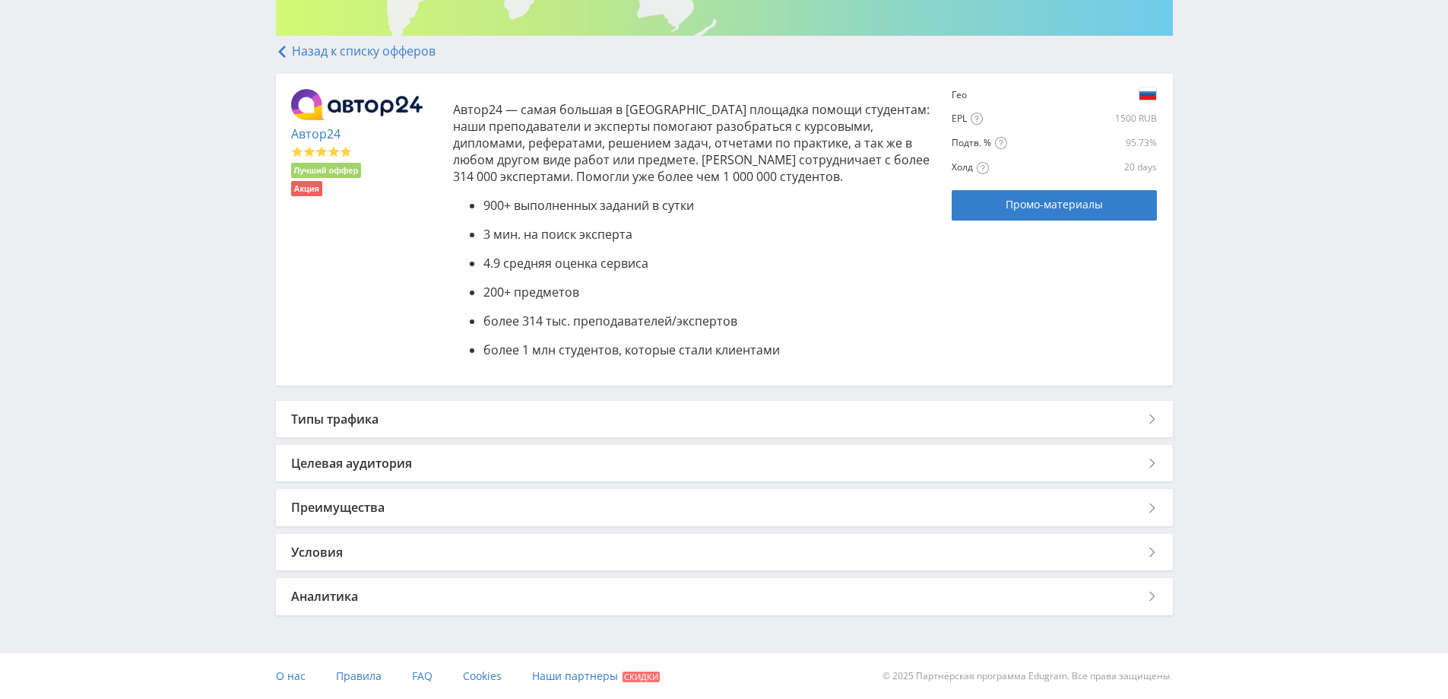
click at [382, 420] on div "Типы трафика" at bounding box center [724, 419] width 897 height 36
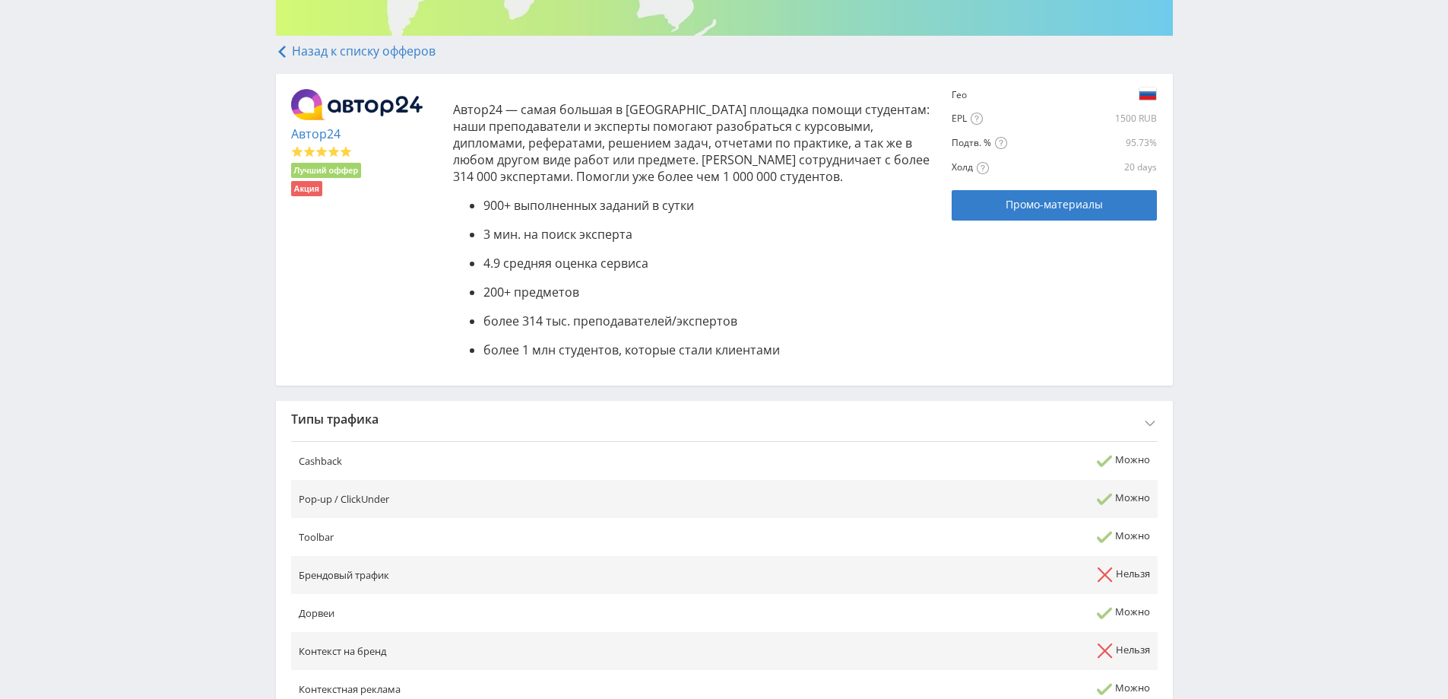
click at [388, 417] on div "Типы трафика" at bounding box center [724, 419] width 897 height 36
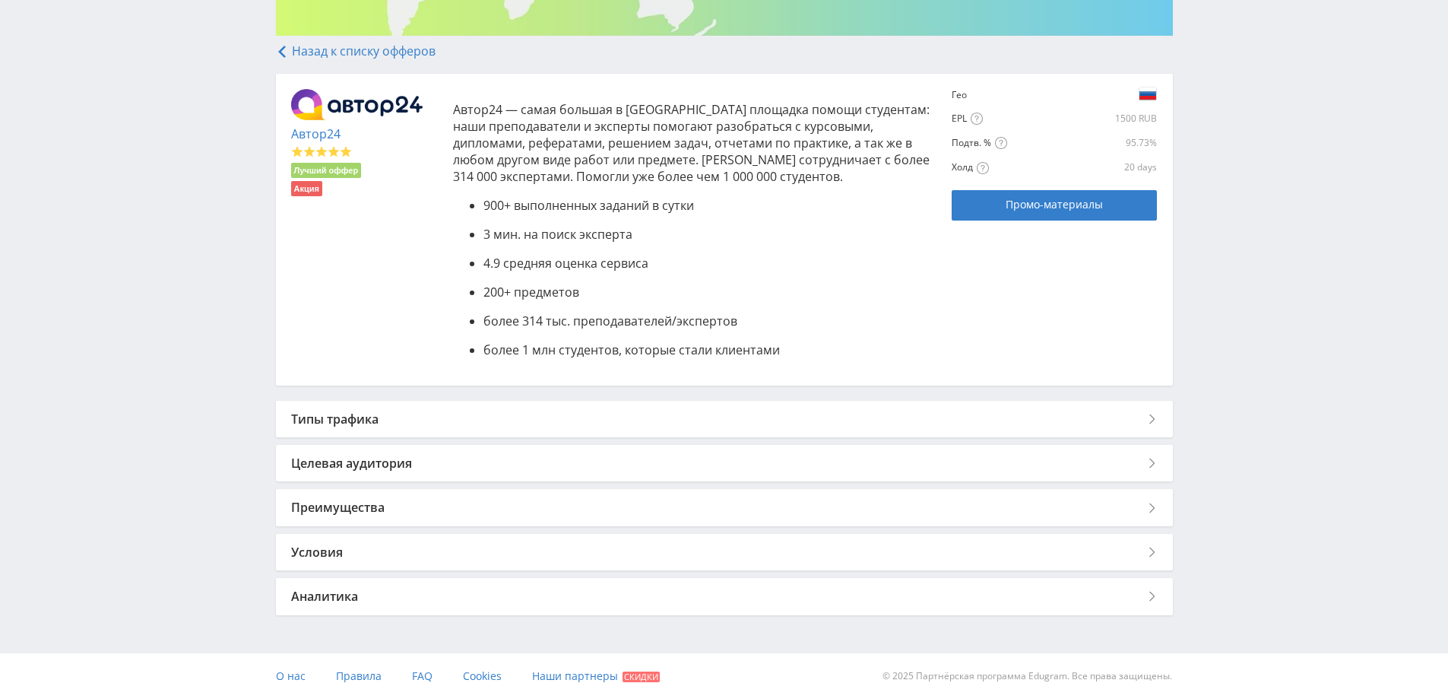
click at [338, 49] on link "Назад к списку офферов" at bounding box center [356, 51] width 160 height 17
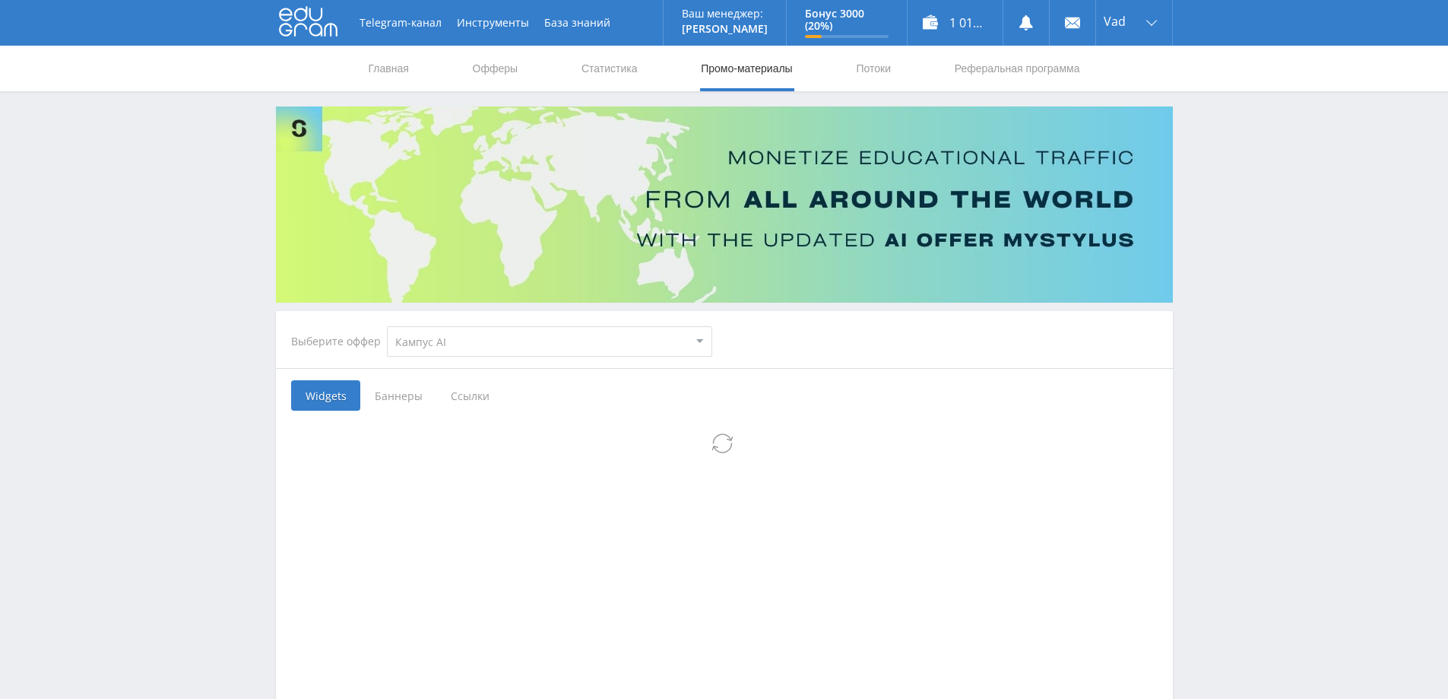
select select "340"
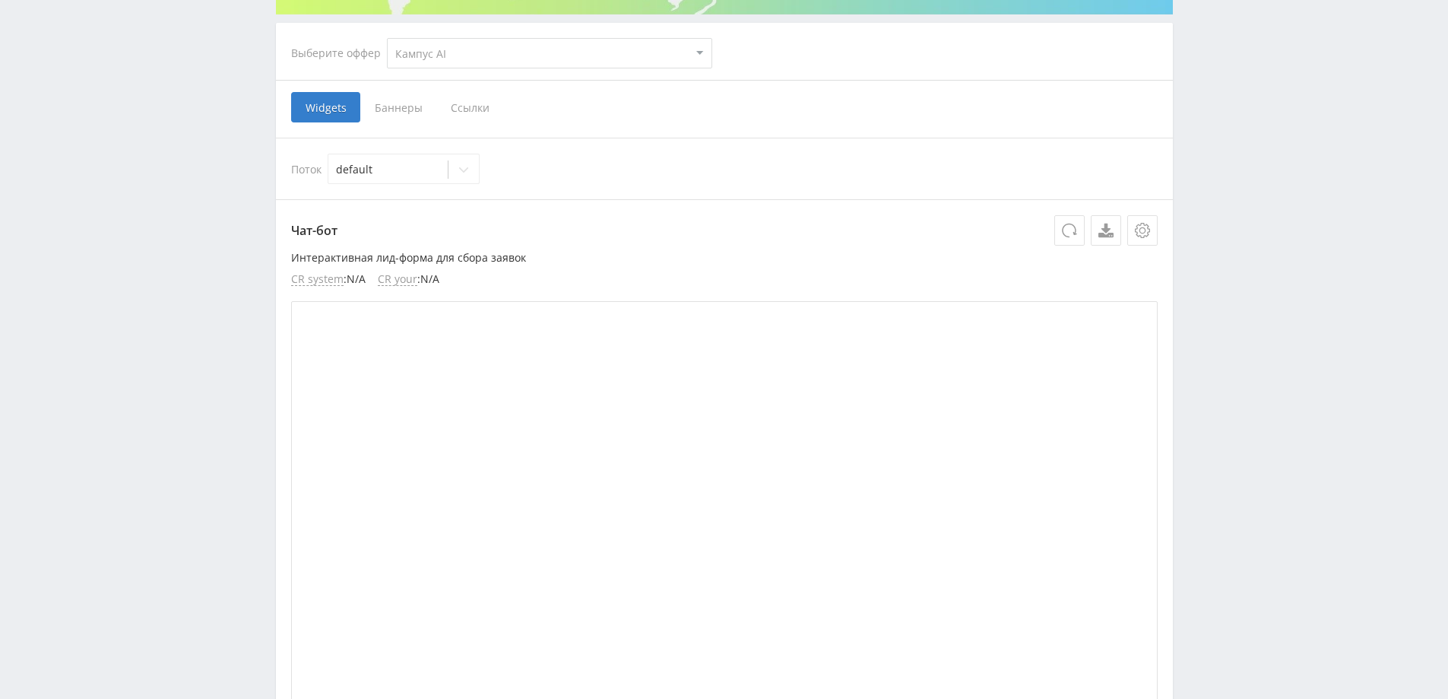
scroll to position [304, 0]
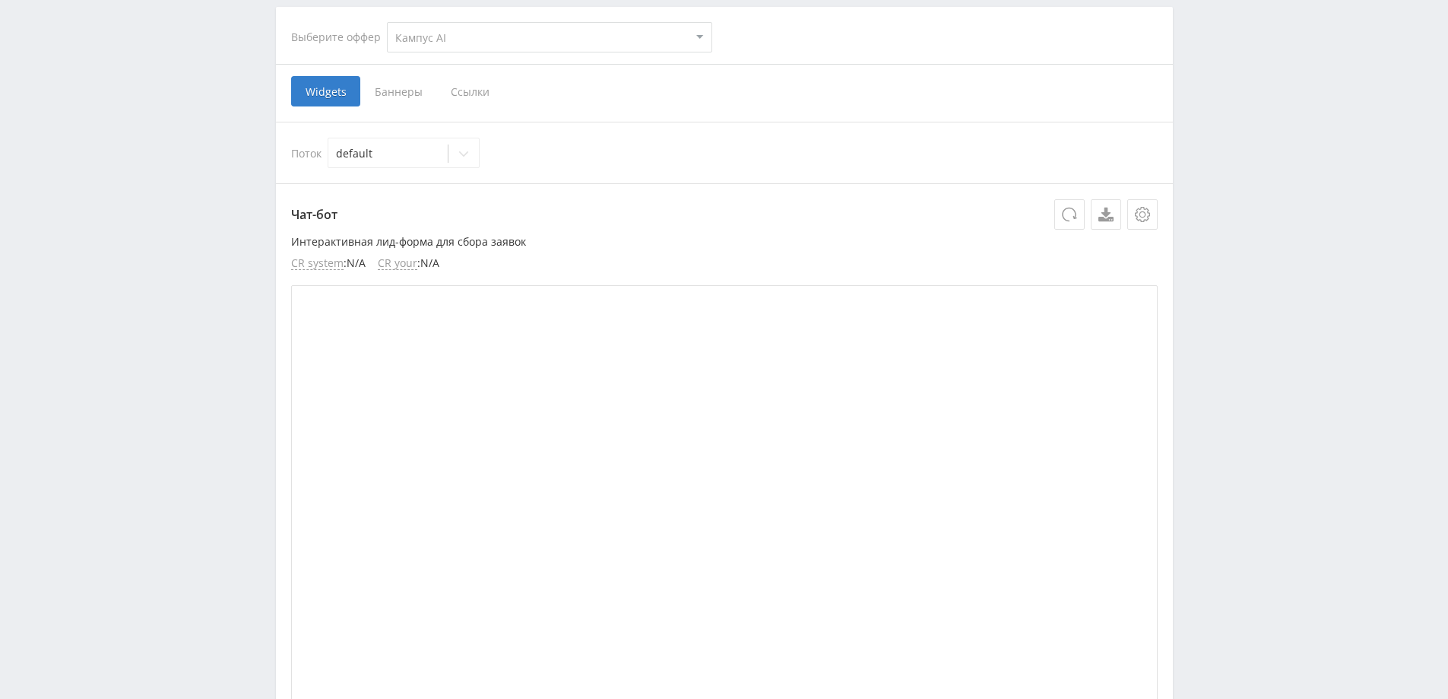
click at [474, 90] on span "Ссылки" at bounding box center [470, 91] width 68 height 30
click at [0, 0] on input "Ссылки" at bounding box center [0, 0] width 0 height 0
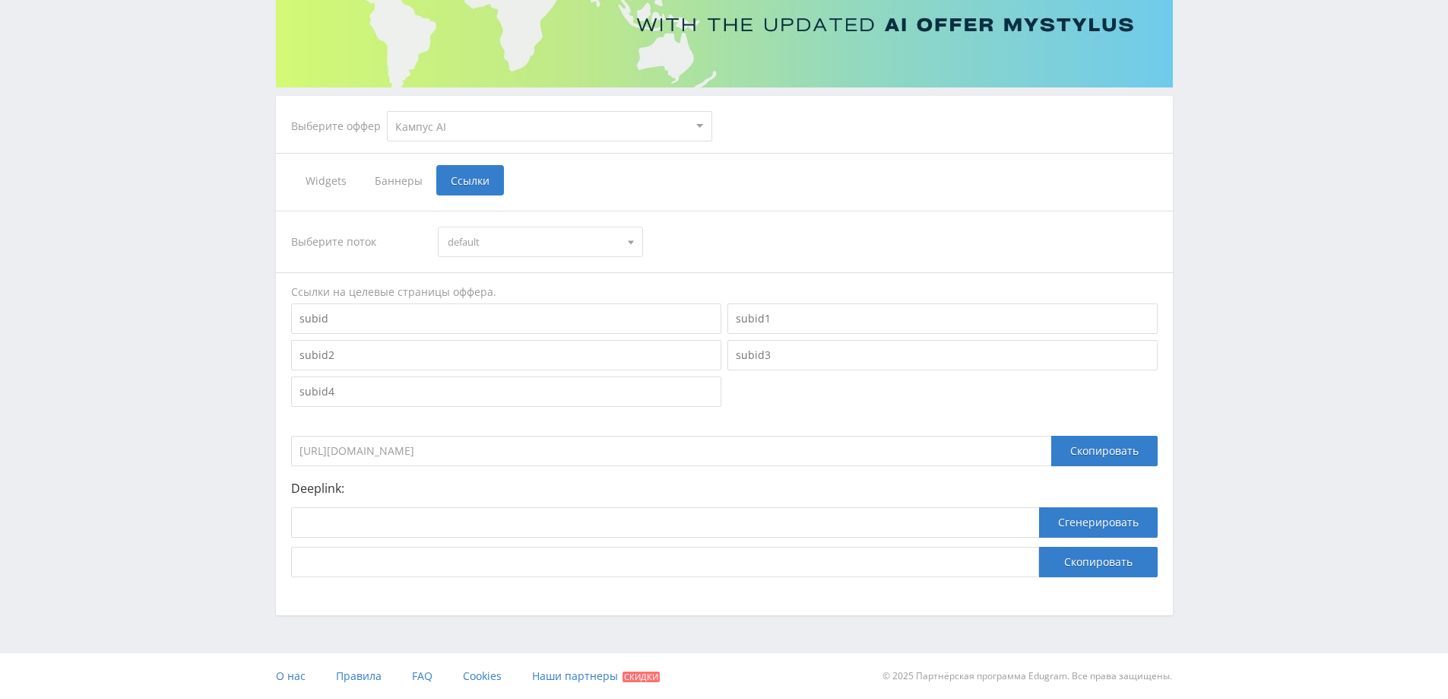
scroll to position [215, 0]
click at [521, 238] on span "default" at bounding box center [534, 241] width 172 height 29
click at [515, 258] on div "default" at bounding box center [540, 269] width 205 height 23
click at [518, 122] on select "MyStylus MyStylus - Revshare Кампус AI Studybay Автор24 Studybay [GEOGRAPHIC_DA…" at bounding box center [549, 126] width 325 height 30
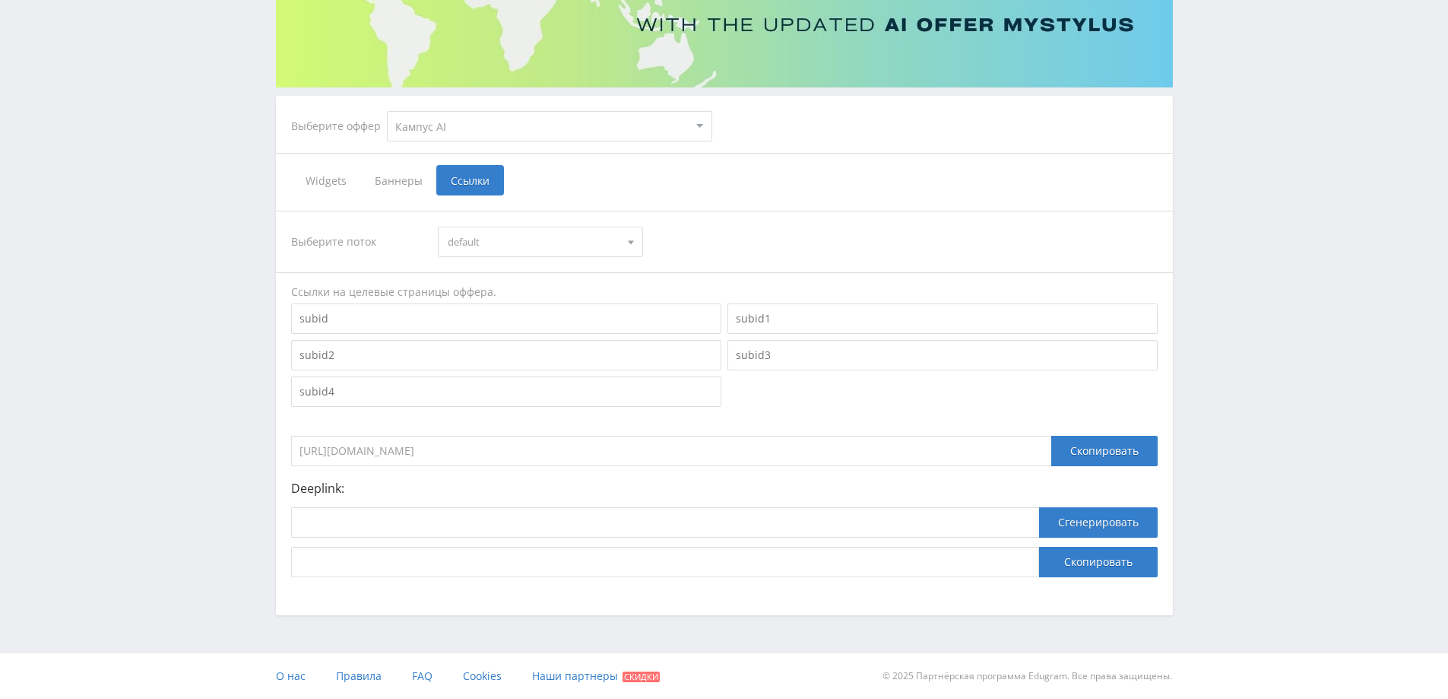
click at [580, 453] on input "[URL][DOMAIN_NAME]" at bounding box center [671, 451] width 760 height 30
click at [1102, 452] on div "Скопировать" at bounding box center [1104, 451] width 106 height 30
click at [605, 128] on select "MyStylus MyStylus - Revshare Кампус AI Studybay Автор24 Studybay [GEOGRAPHIC_DA…" at bounding box center [549, 126] width 325 height 30
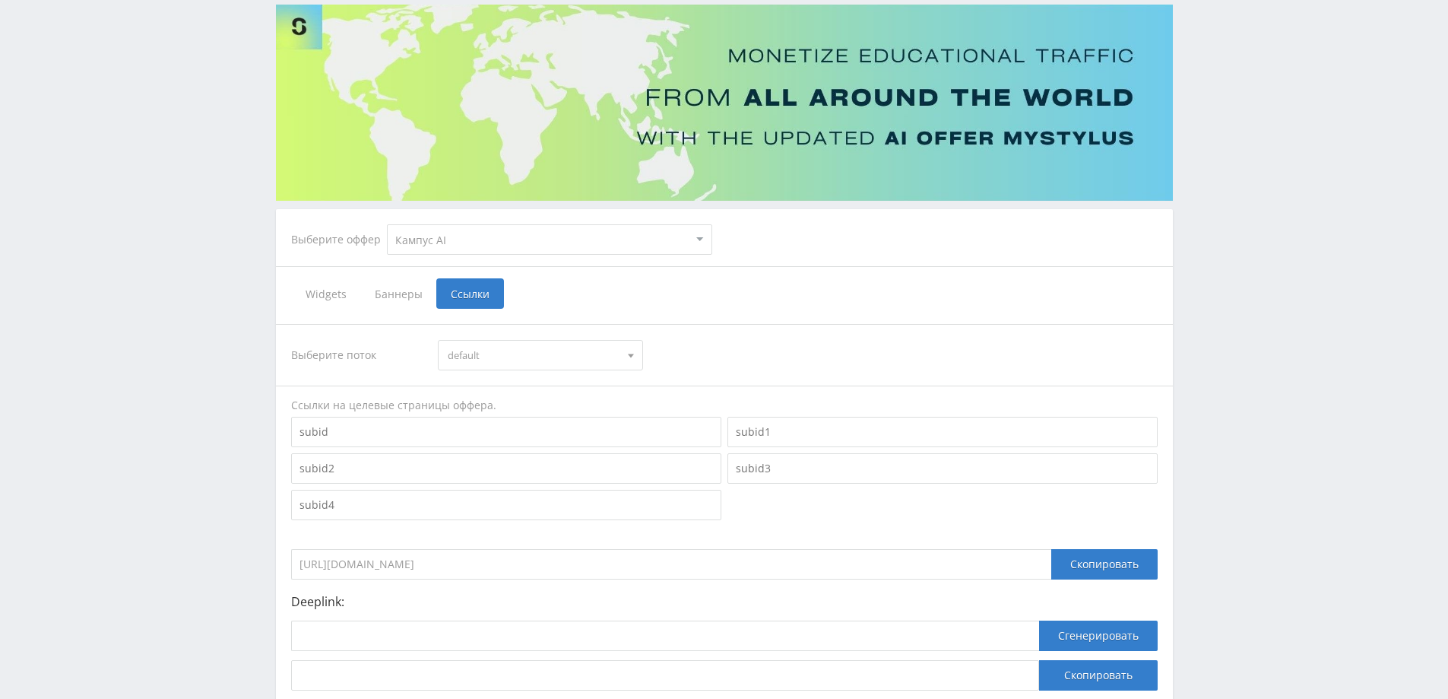
scroll to position [0, 0]
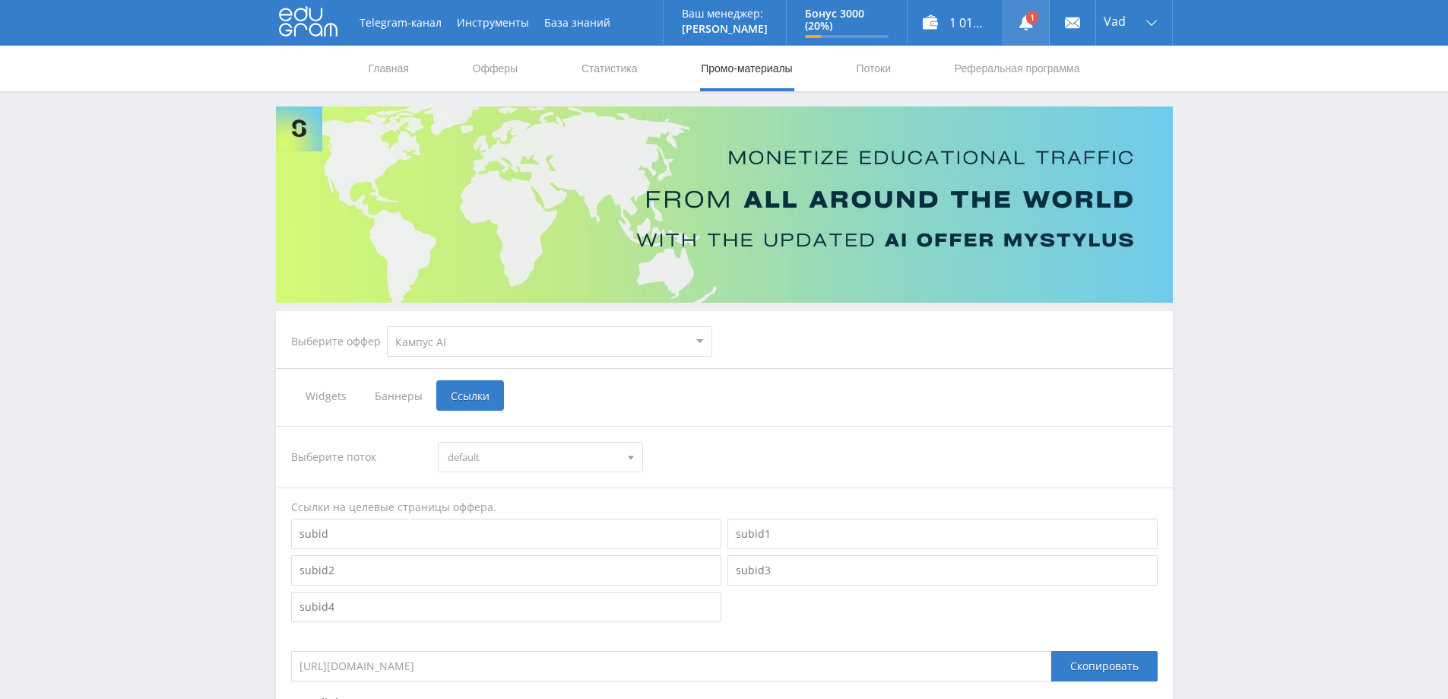
click at [1019, 22] on icon at bounding box center [1026, 22] width 15 height 15
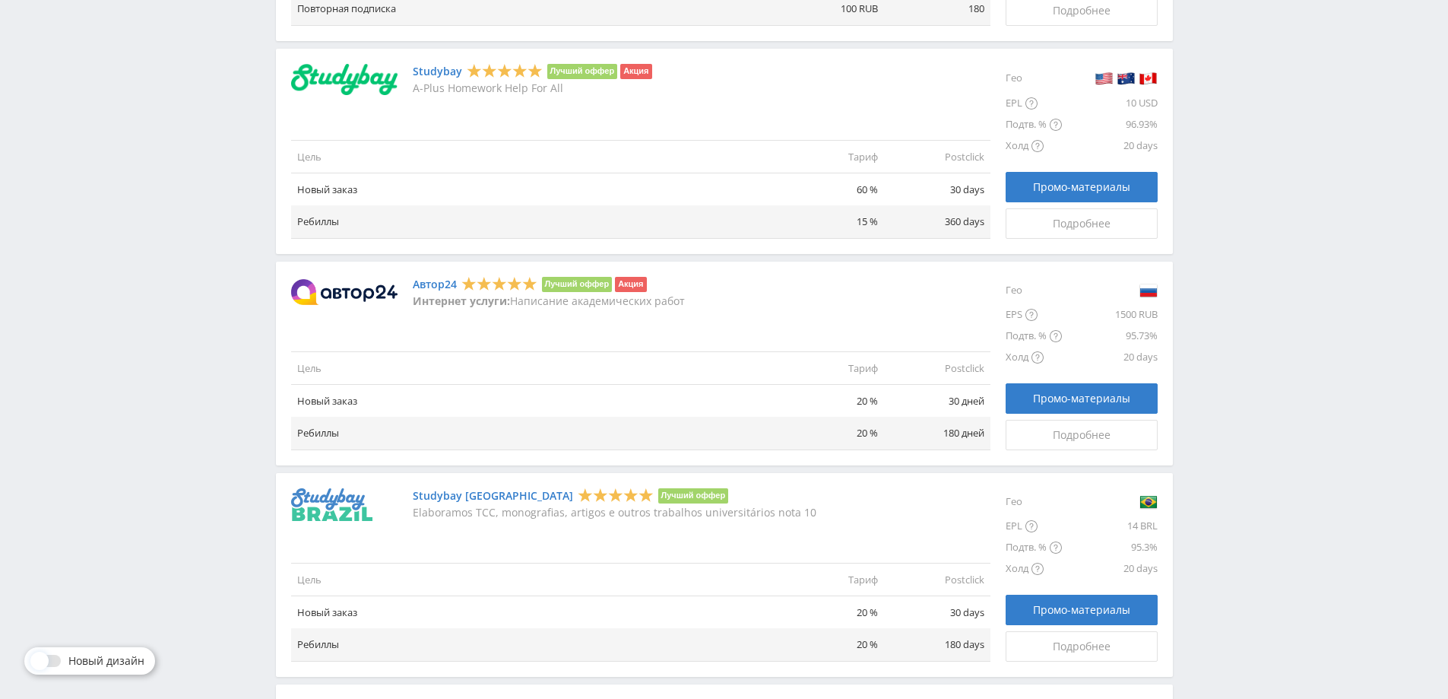
scroll to position [1216, 0]
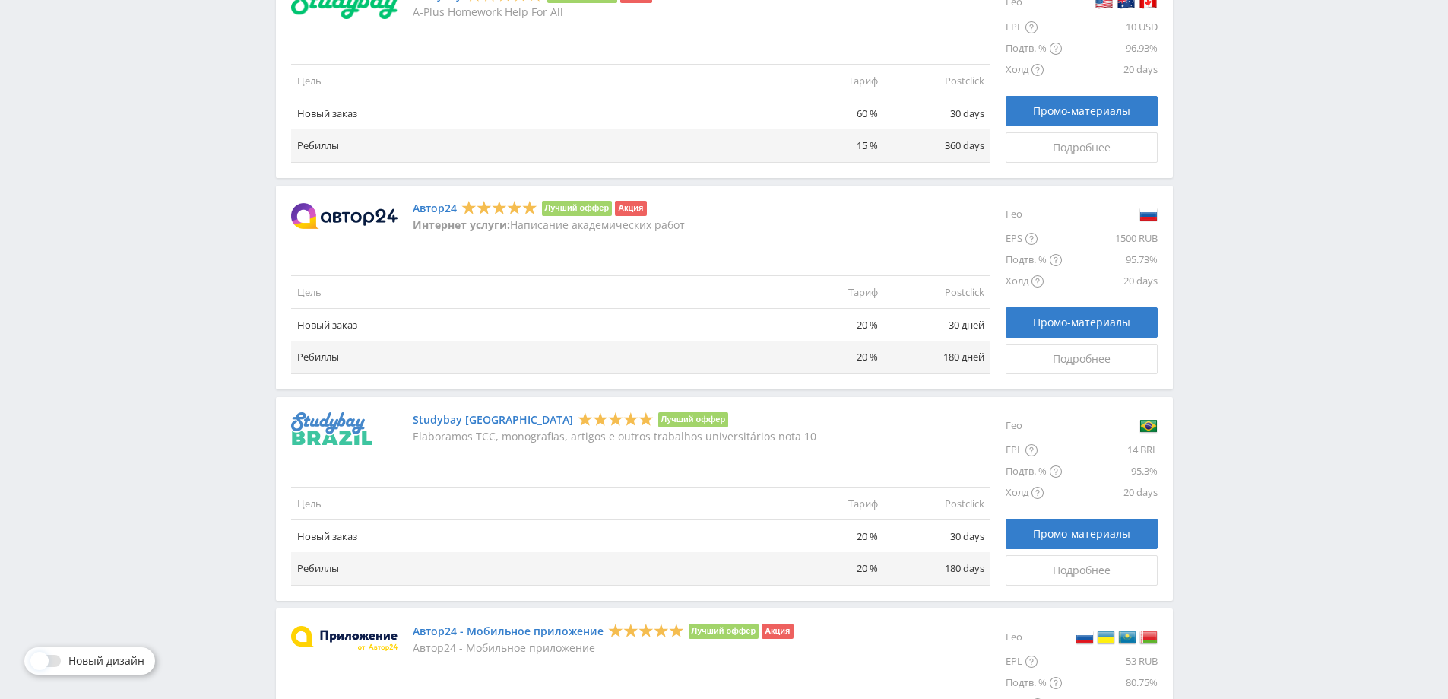
click at [434, 212] on link "Автор24" at bounding box center [435, 208] width 44 height 12
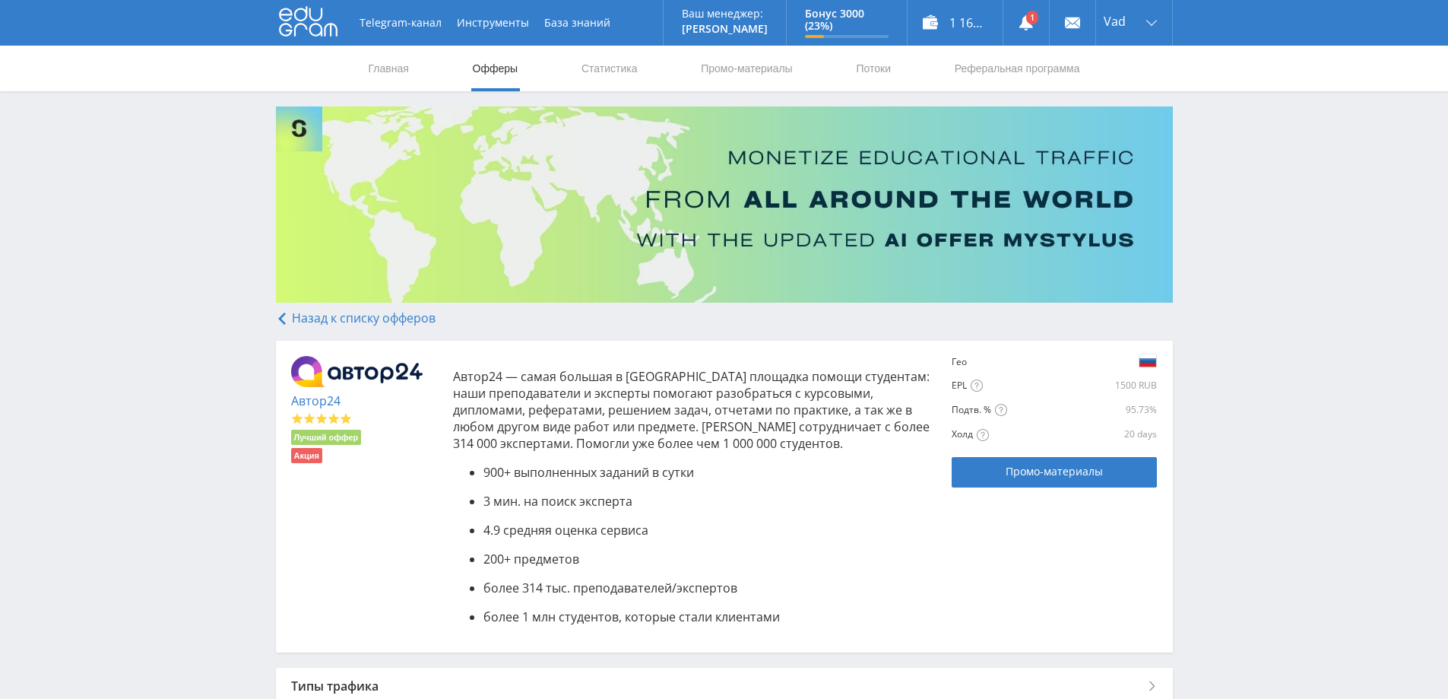
scroll to position [267, 0]
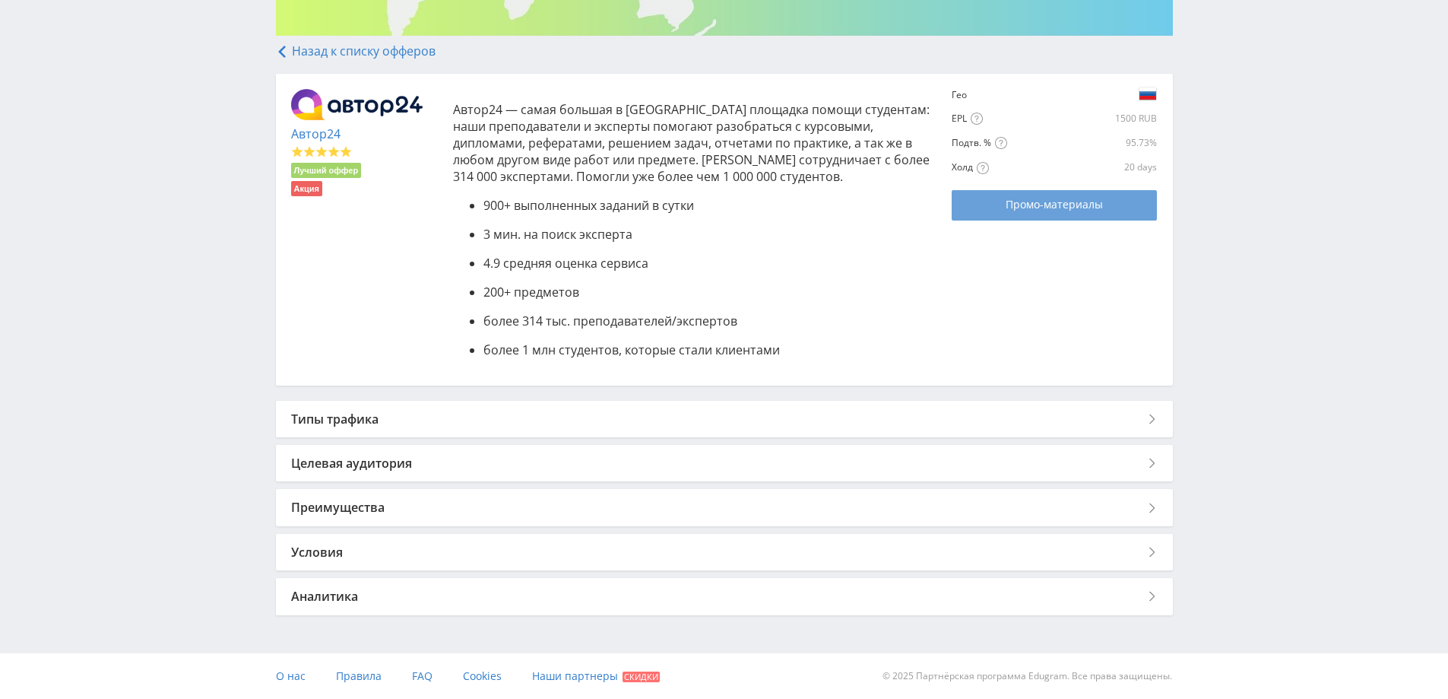
click at [1025, 206] on span "Промо-материалы" at bounding box center [1054, 204] width 97 height 12
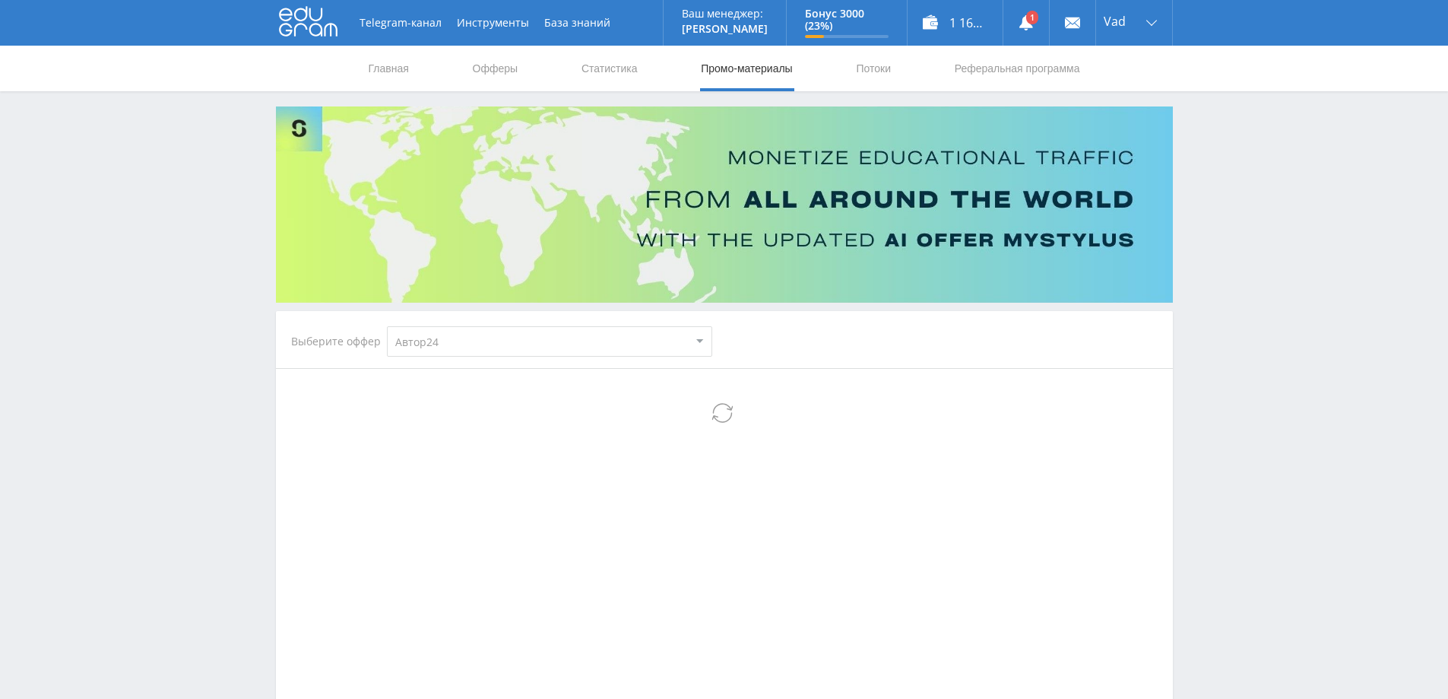
select select "1"
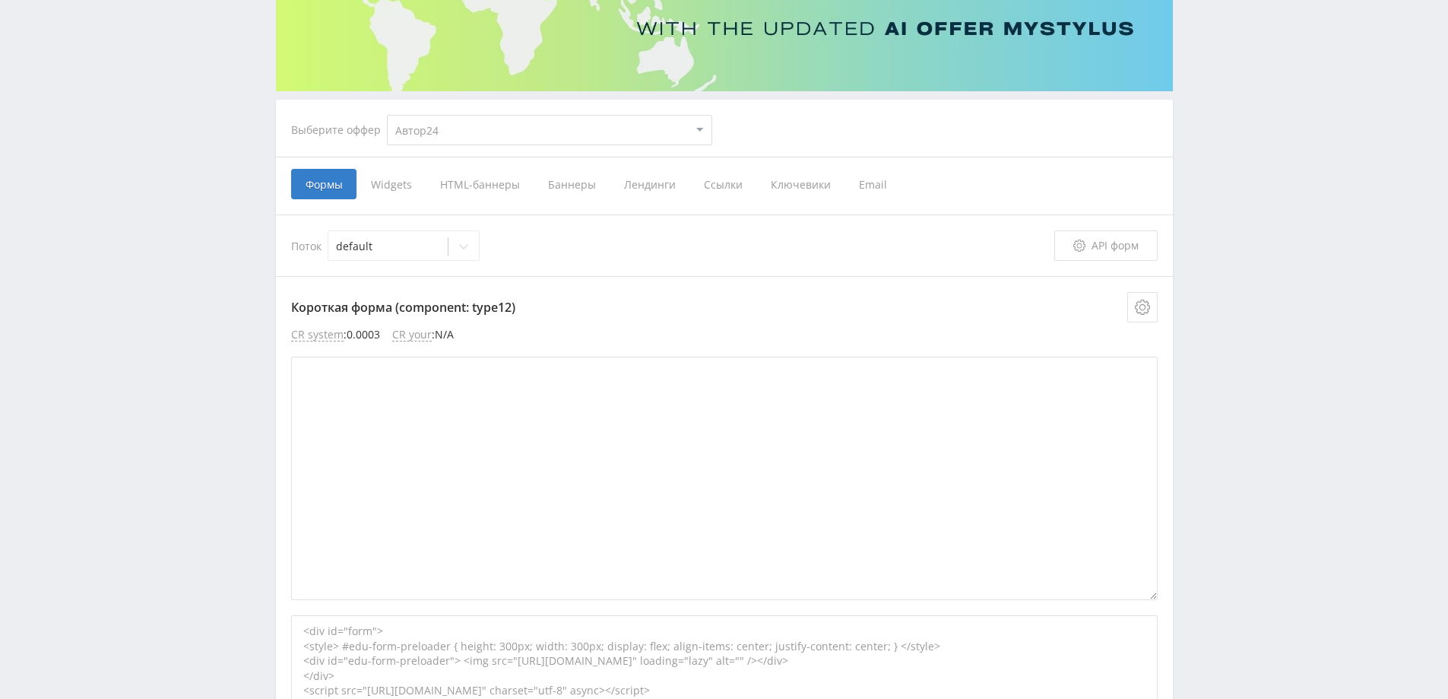
scroll to position [228, 0]
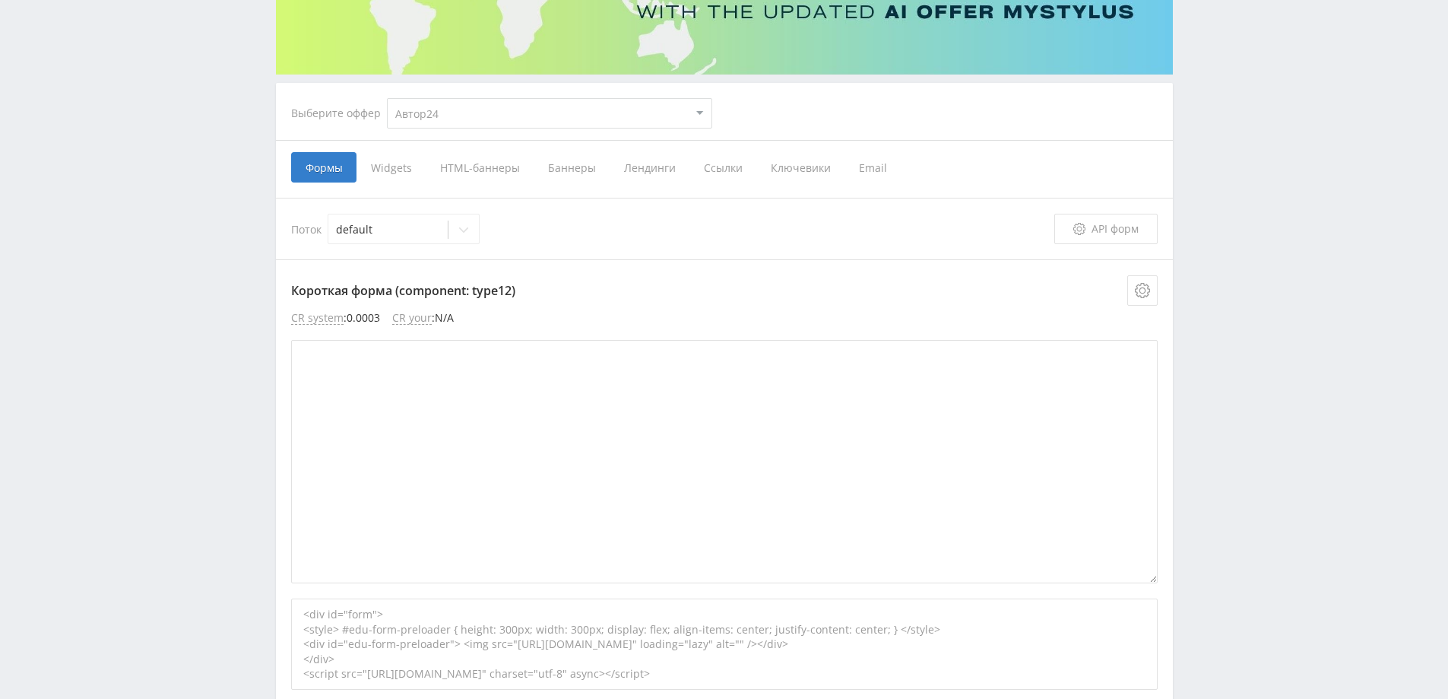
click at [715, 169] on span "Ссылки" at bounding box center [722, 167] width 67 height 30
click at [0, 0] on input "Ссылки" at bounding box center [0, 0] width 0 height 0
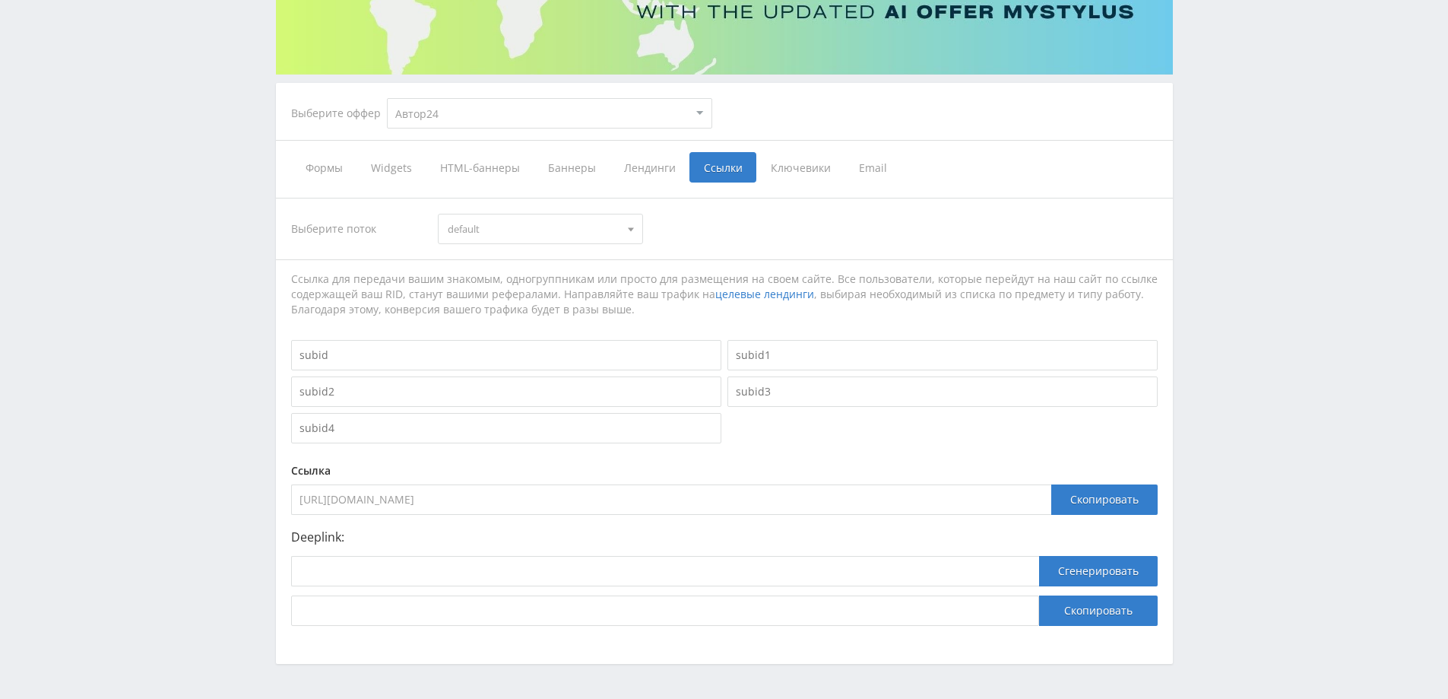
click at [575, 222] on span "default" at bounding box center [534, 228] width 172 height 29
click at [579, 222] on span "default" at bounding box center [534, 228] width 172 height 29
click at [1092, 493] on div "Скопировать" at bounding box center [1104, 499] width 106 height 30
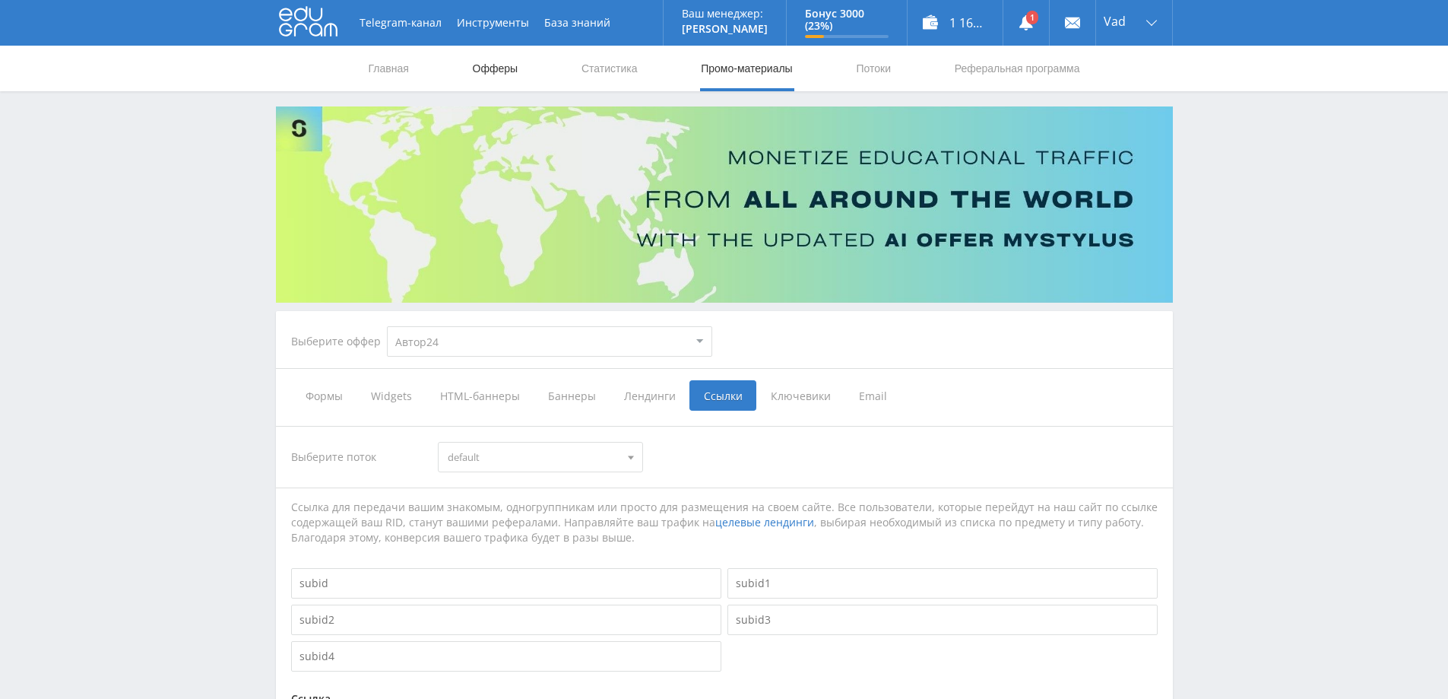
click at [501, 66] on link "Офферы" at bounding box center [495, 69] width 49 height 46
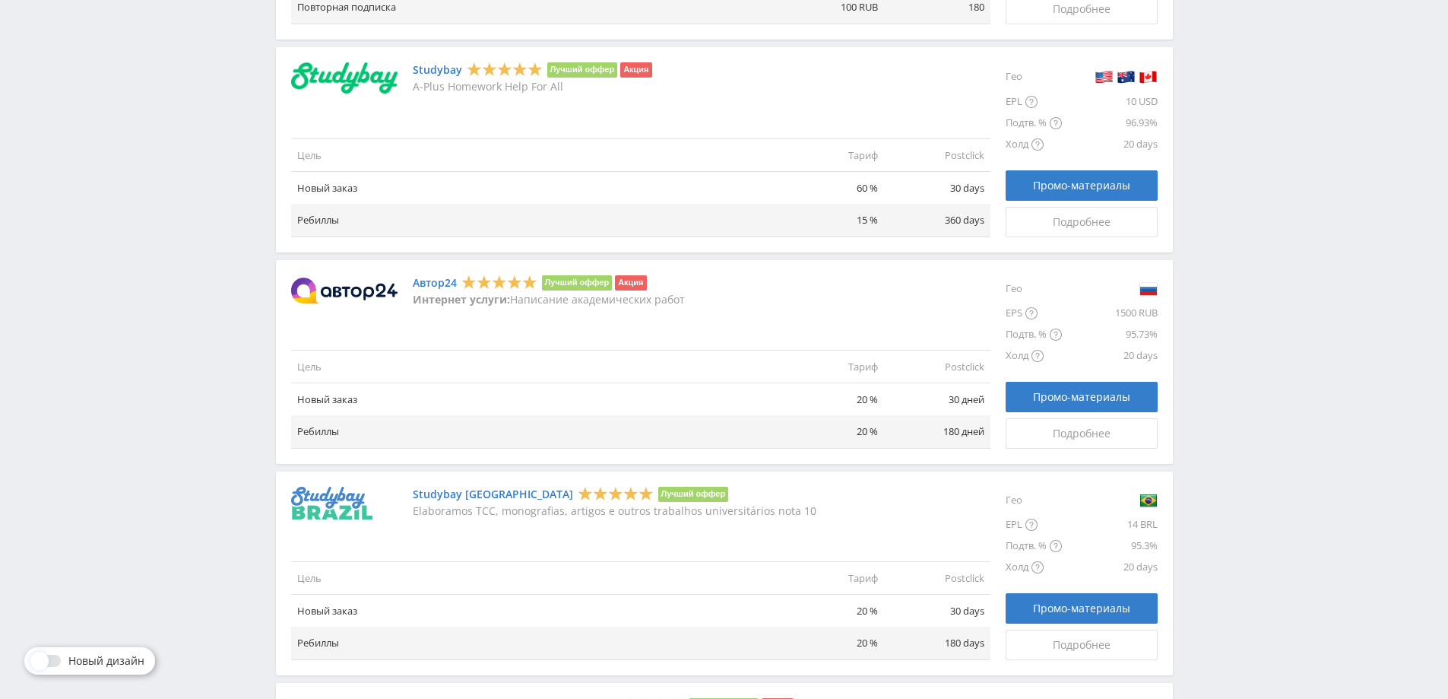
scroll to position [1216, 0]
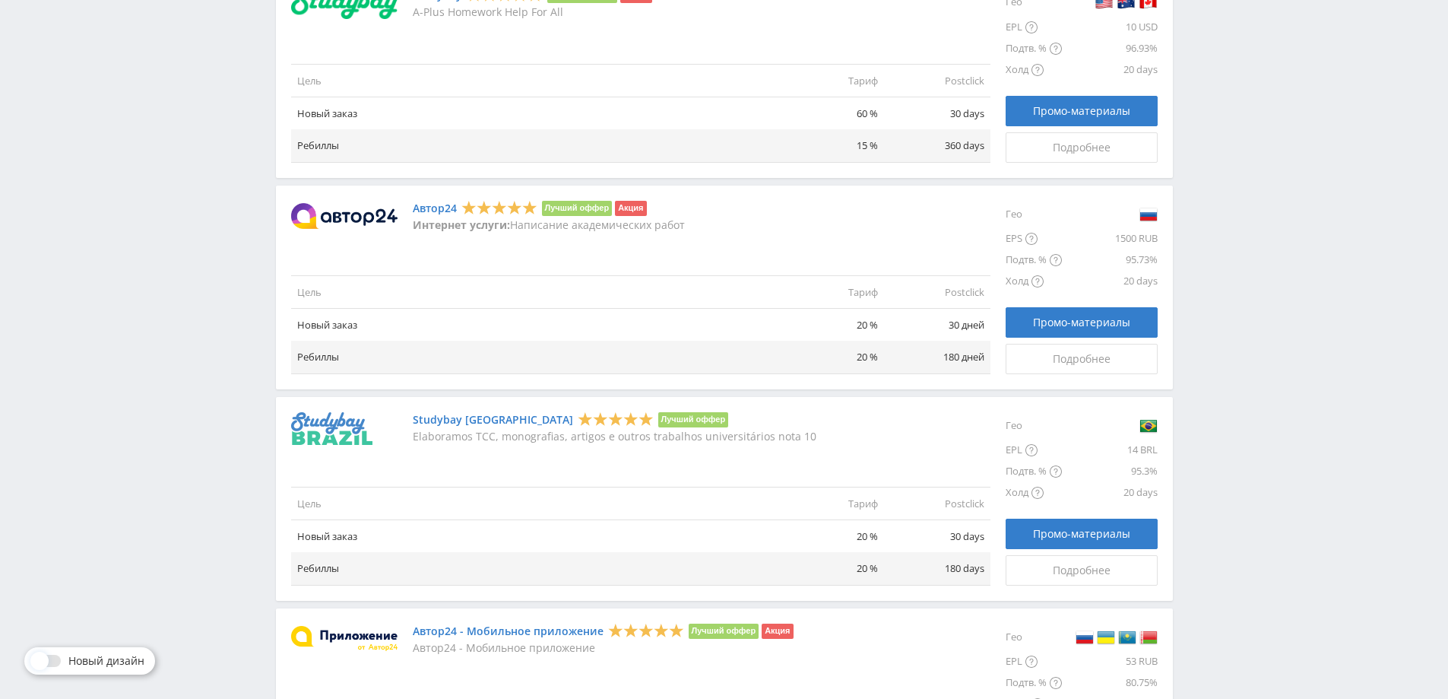
drag, startPoint x: 690, startPoint y: 226, endPoint x: 566, endPoint y: 227, distance: 124.7
click at [566, 227] on div "Автор24 Лучший оффер Акция Интернет услуги: Написание академических работ" at bounding box center [640, 216] width 699 height 30
click at [566, 227] on p "Интернет услуги: Написание академических работ" at bounding box center [549, 225] width 272 height 12
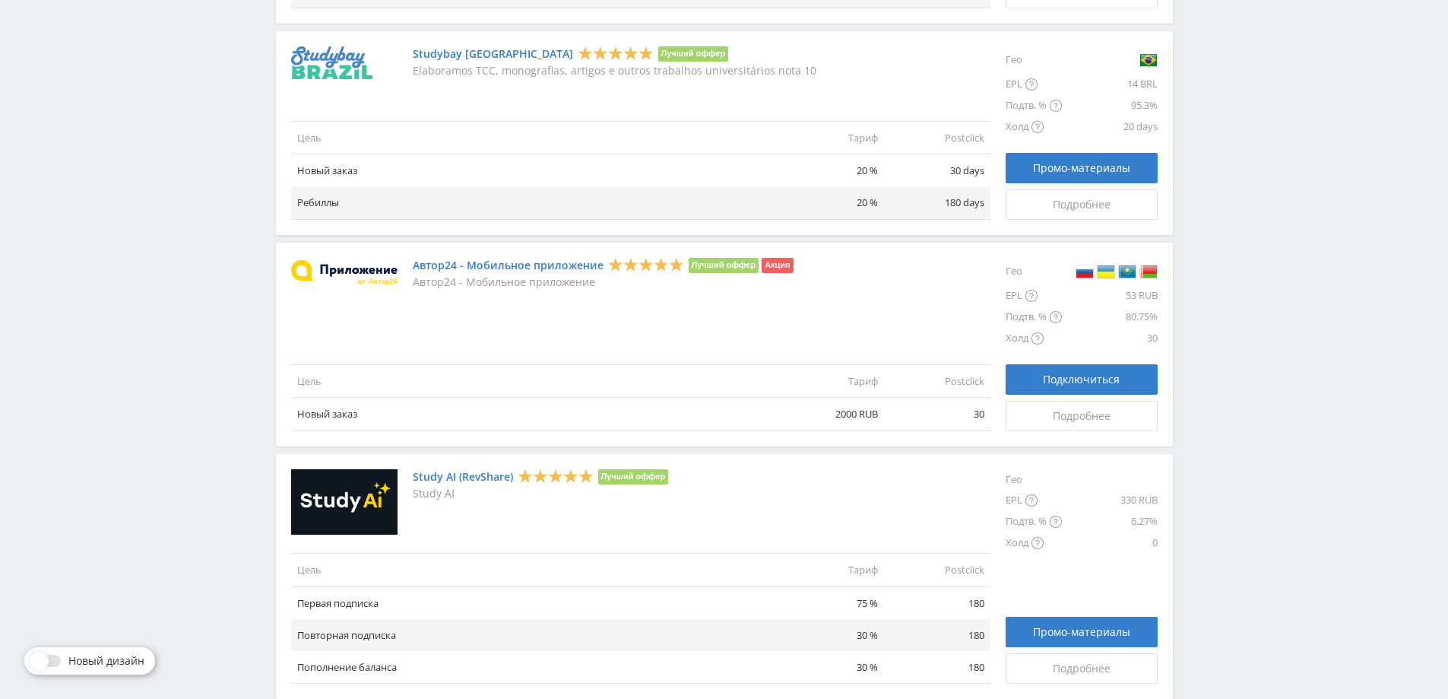
scroll to position [1658, 0]
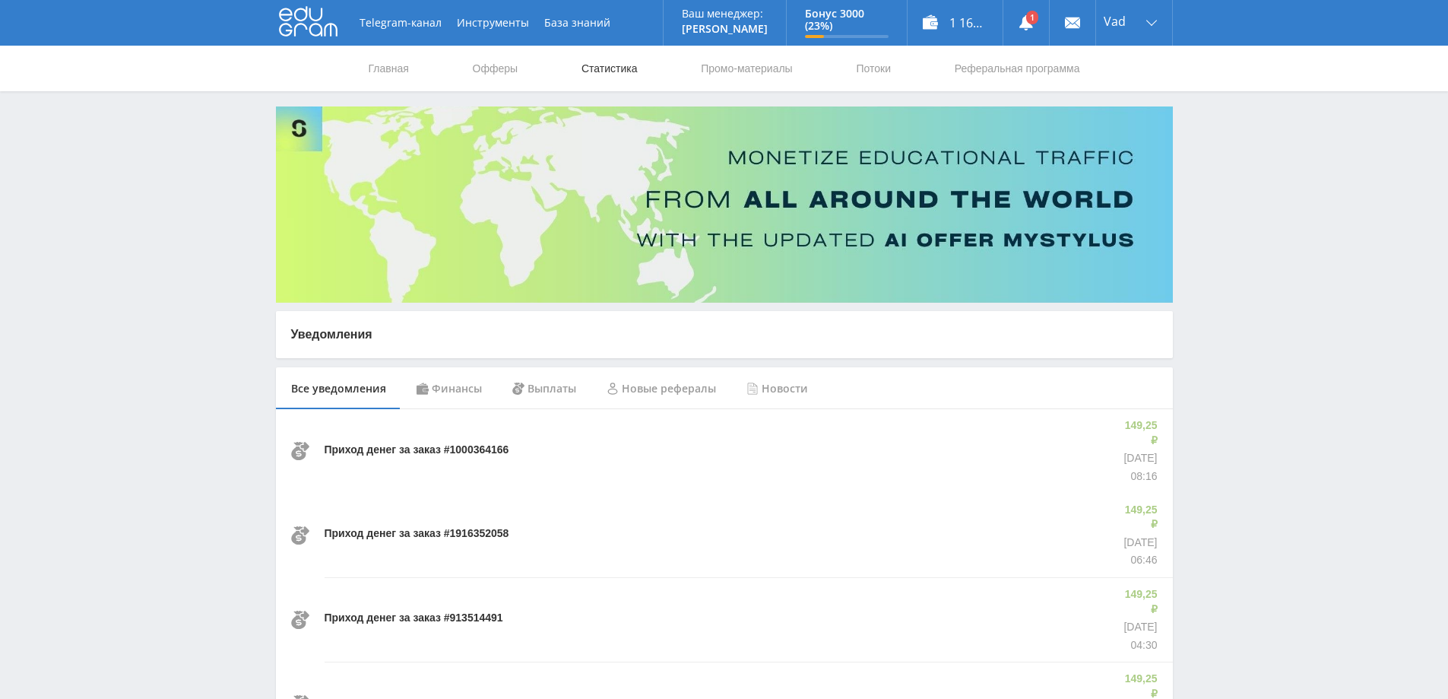
click at [613, 65] on link "Статистика" at bounding box center [609, 69] width 59 height 46
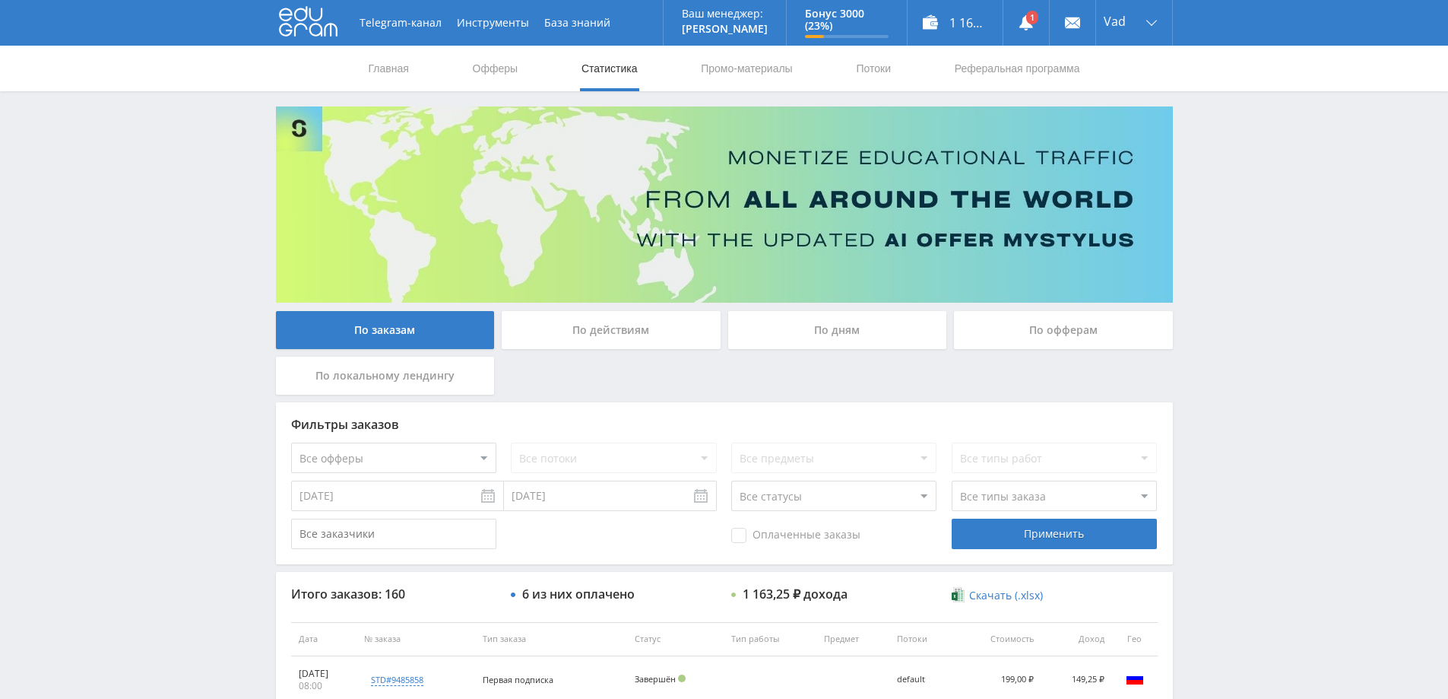
click at [838, 325] on div "По дням" at bounding box center [837, 330] width 219 height 38
click at [0, 0] on input "По дням" at bounding box center [0, 0] width 0 height 0
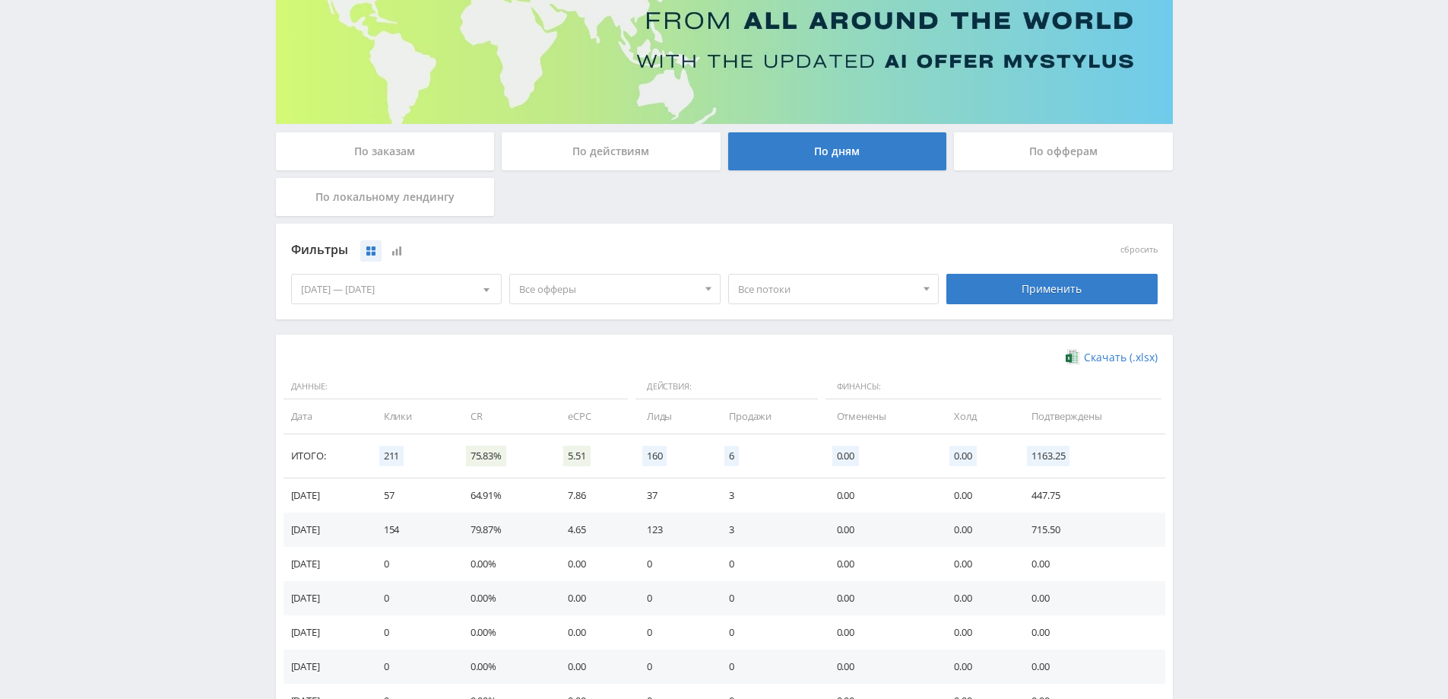
scroll to position [228, 0]
